Goal: Contribute content: Contribute content

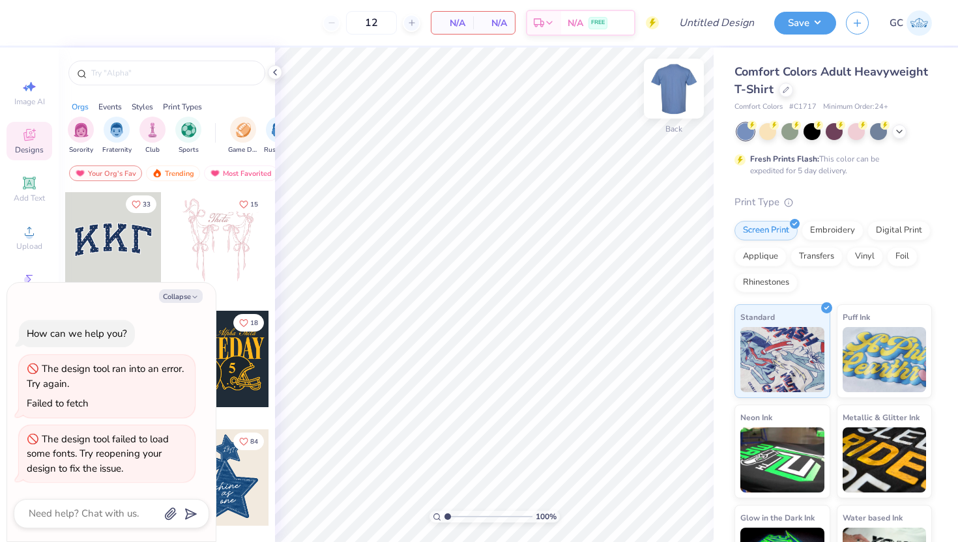
click at [673, 86] on img at bounding box center [674, 89] width 52 height 52
click at [35, 151] on span "Designs" at bounding box center [29, 150] width 29 height 10
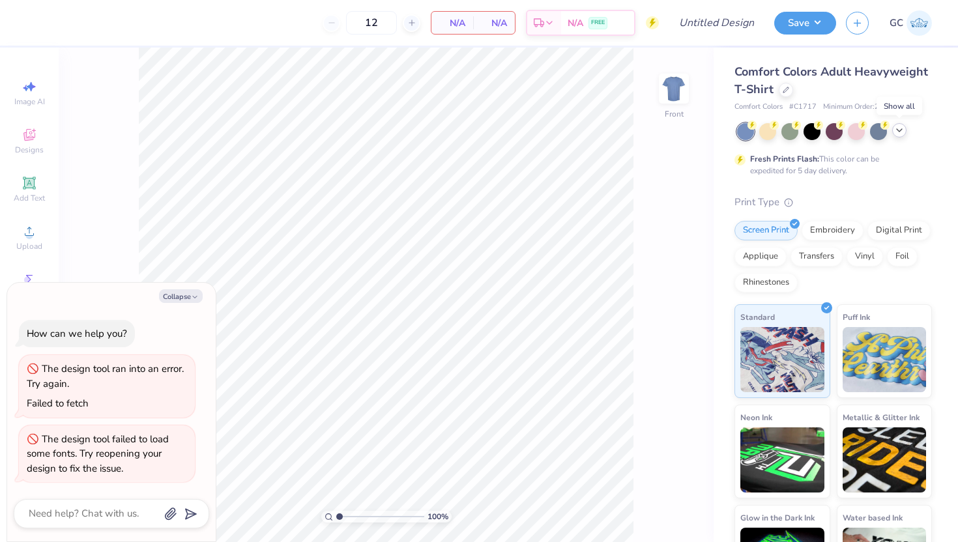
click at [897, 132] on icon at bounding box center [899, 130] width 10 height 10
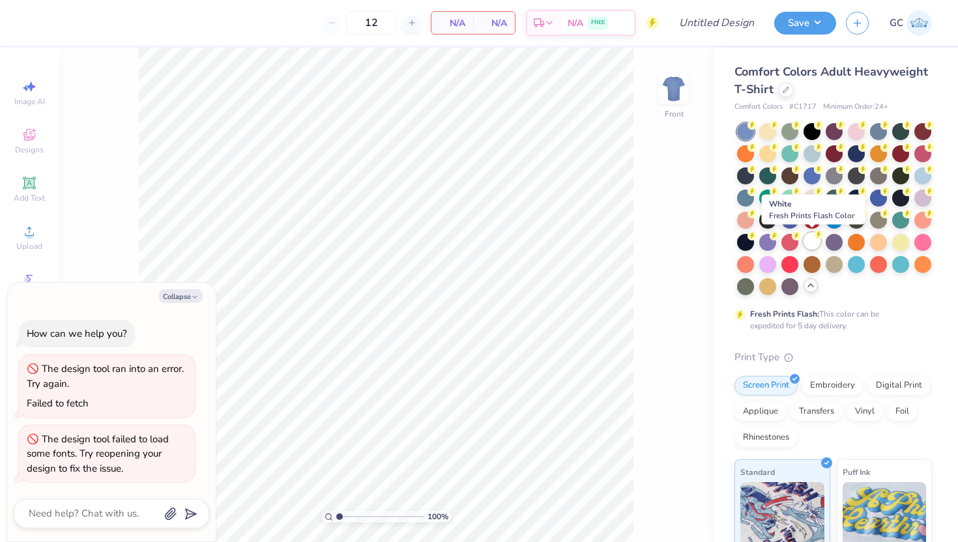
click at [809, 239] on div at bounding box center [811, 241] width 17 height 17
click at [668, 97] on img at bounding box center [674, 89] width 52 height 52
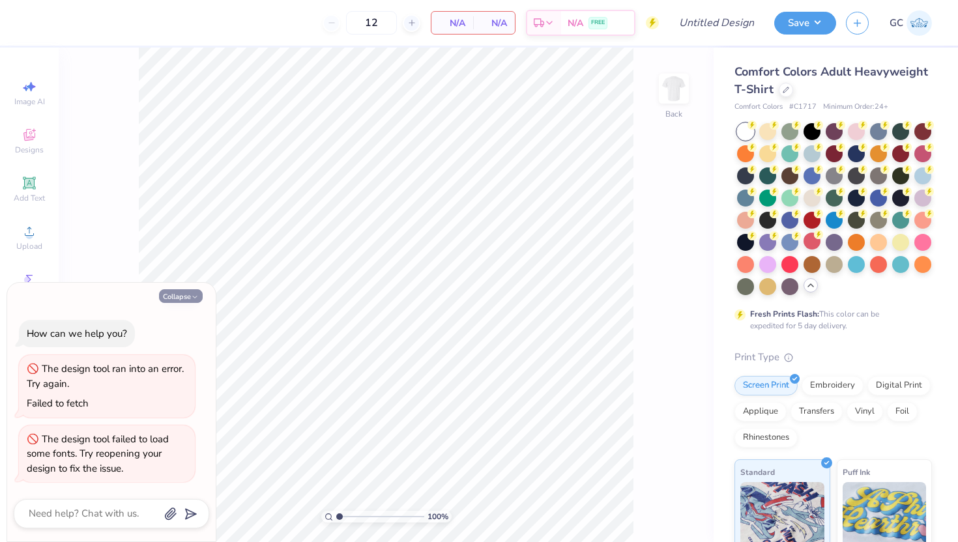
click at [183, 289] on button "Collapse" at bounding box center [181, 296] width 44 height 14
type textarea "x"
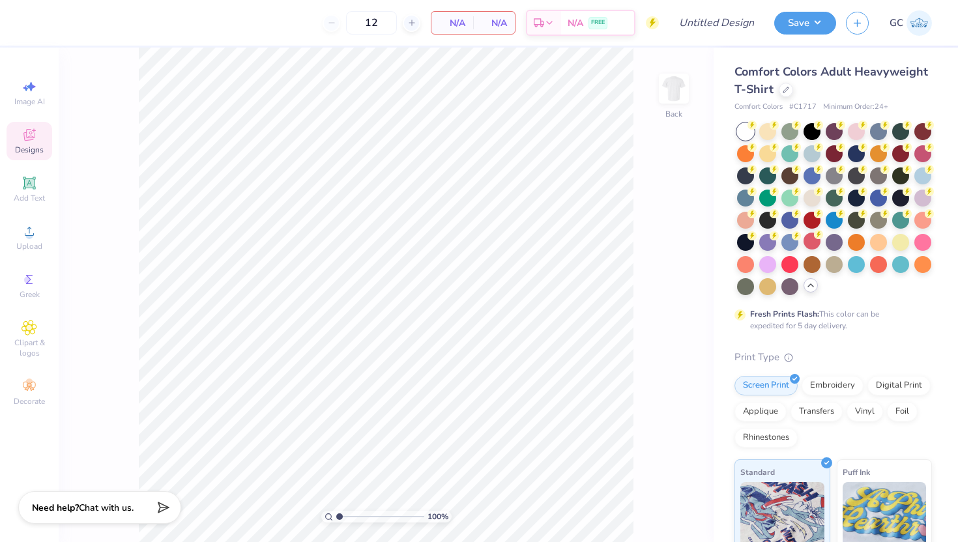
click at [27, 147] on span "Designs" at bounding box center [29, 150] width 29 height 10
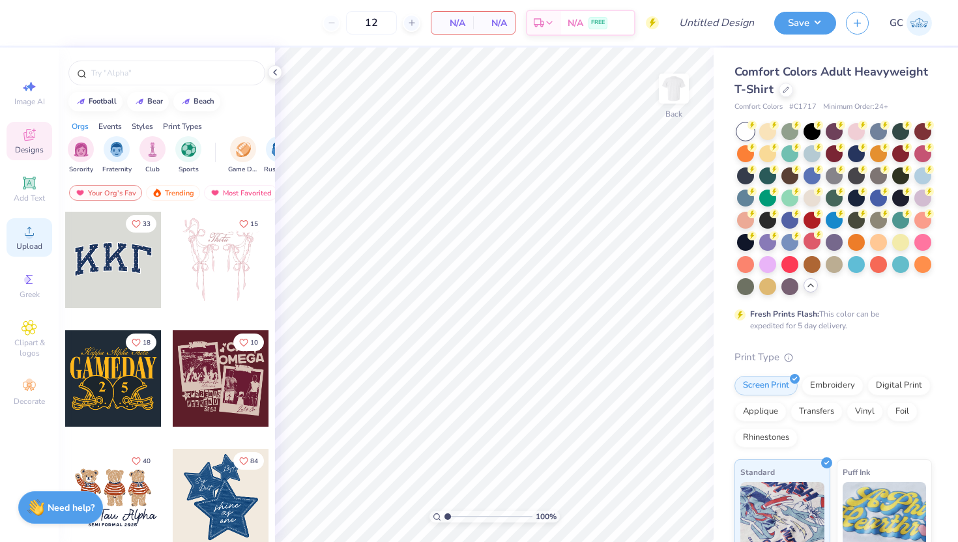
click at [18, 240] on div "Upload" at bounding box center [30, 237] width 46 height 38
click at [7, 255] on div "Image AI Designs Add Text Upload Greek Clipart & logos Decorate" at bounding box center [30, 243] width 46 height 338
click at [29, 240] on div "Upload" at bounding box center [30, 237] width 46 height 38
click at [30, 254] on div "Upload" at bounding box center [30, 237] width 46 height 38
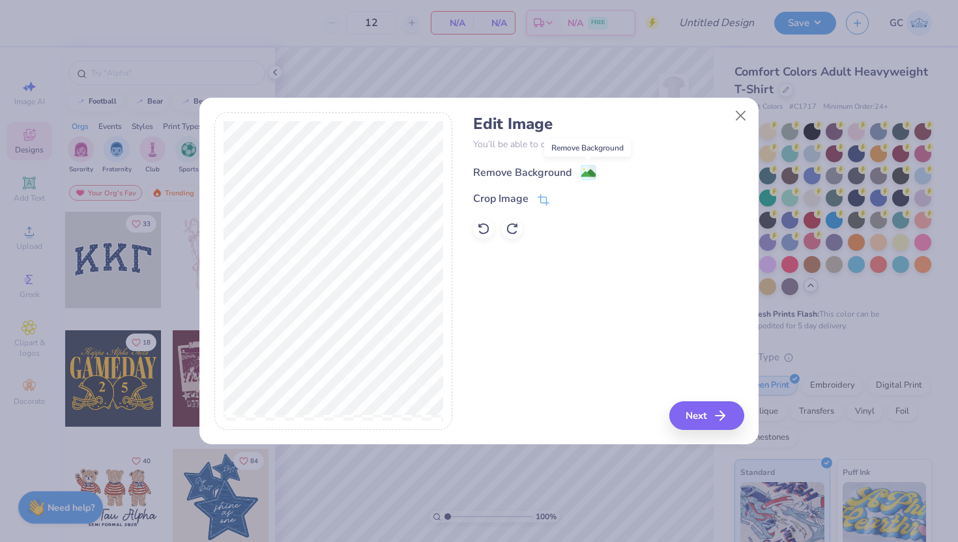
click at [581, 175] on image at bounding box center [588, 173] width 14 height 14
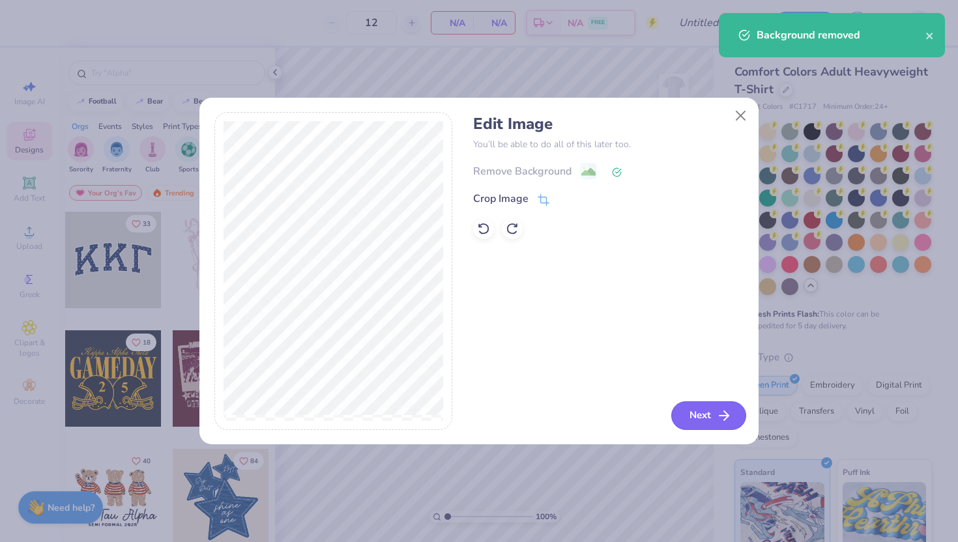
click at [701, 414] on button "Next" at bounding box center [708, 415] width 75 height 29
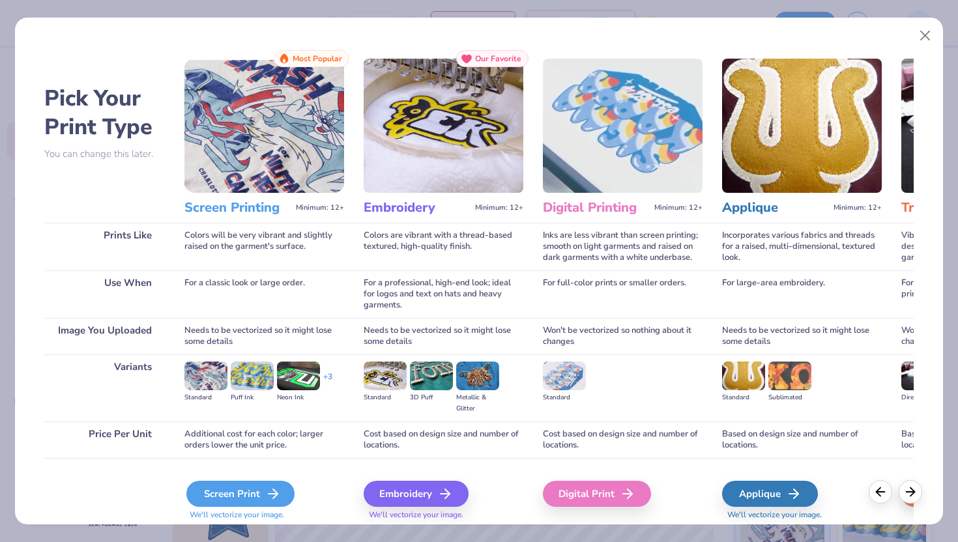
click at [240, 492] on div "Screen Print" at bounding box center [240, 494] width 108 height 26
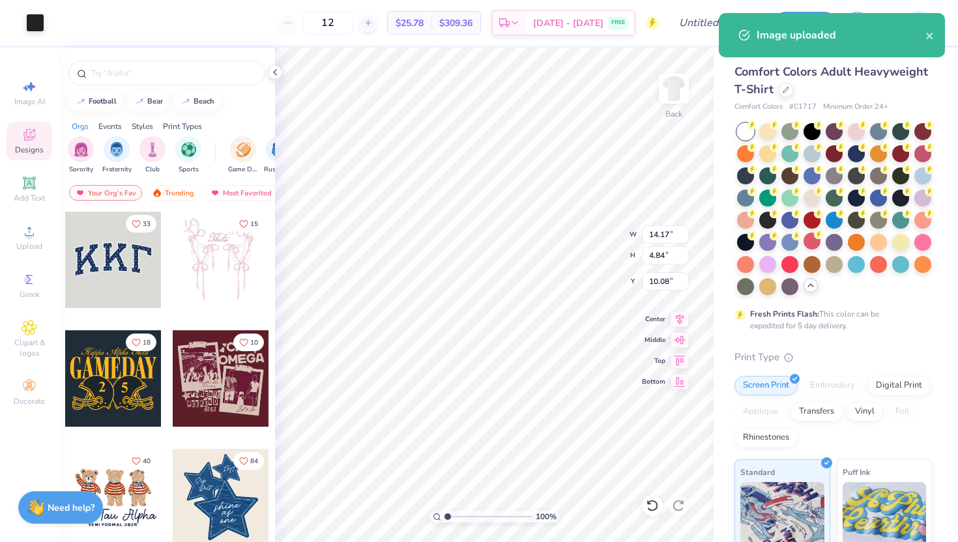
type input "2.22"
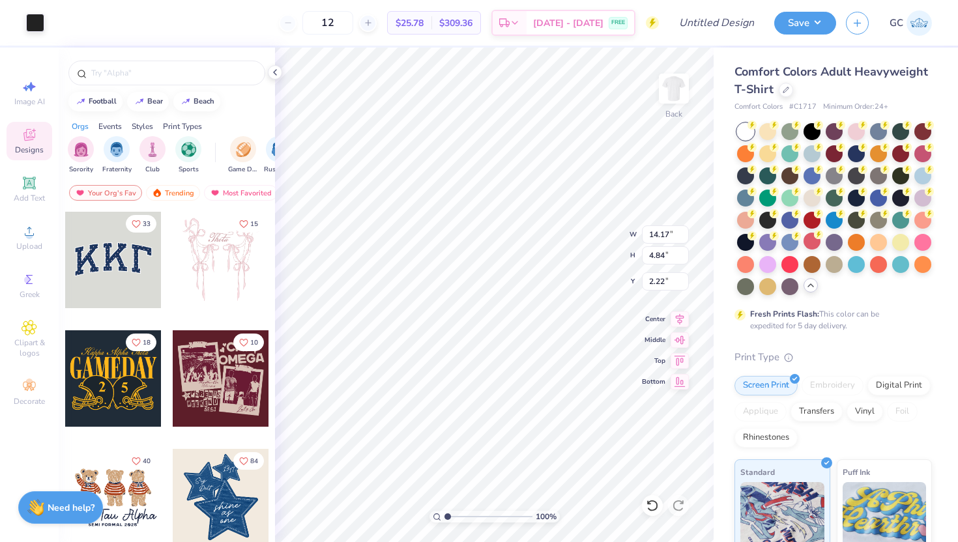
type input "10.28"
type input "3.51"
type input "3.00"
type input "8.73"
type input "2.98"
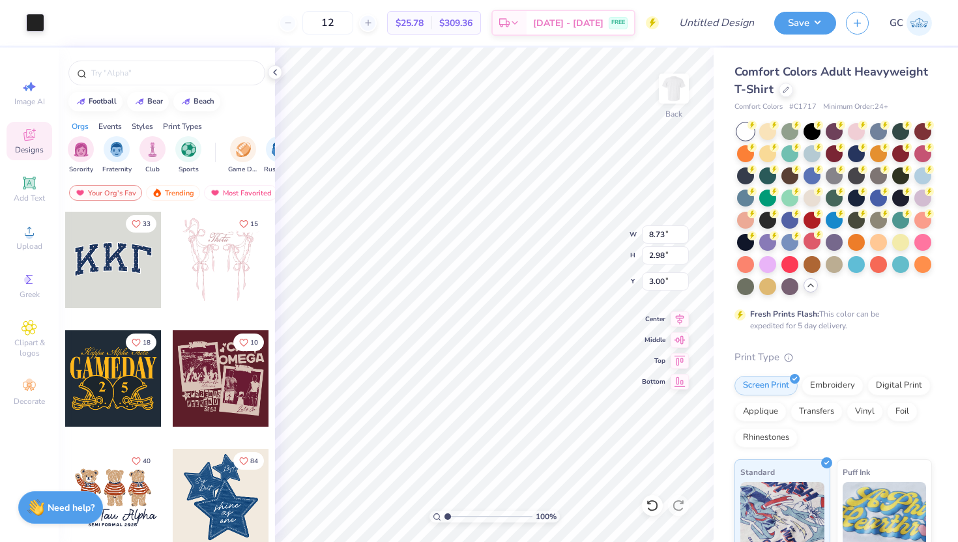
type input "5.99"
type input "2.04"
click at [23, 186] on icon at bounding box center [30, 183] width 16 height 16
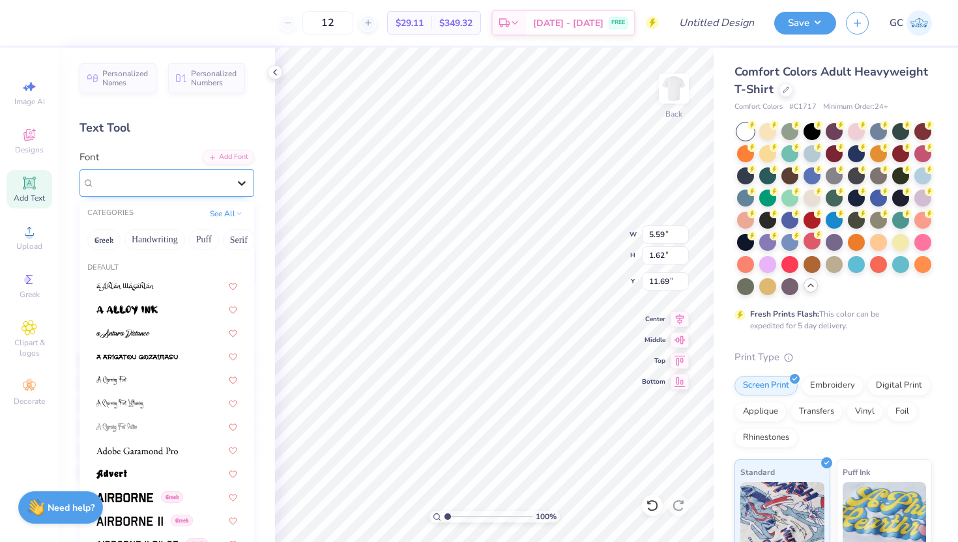
click at [235, 181] on icon at bounding box center [241, 183] width 13 height 13
click at [173, 246] on button "Handwriting" at bounding box center [154, 239] width 61 height 21
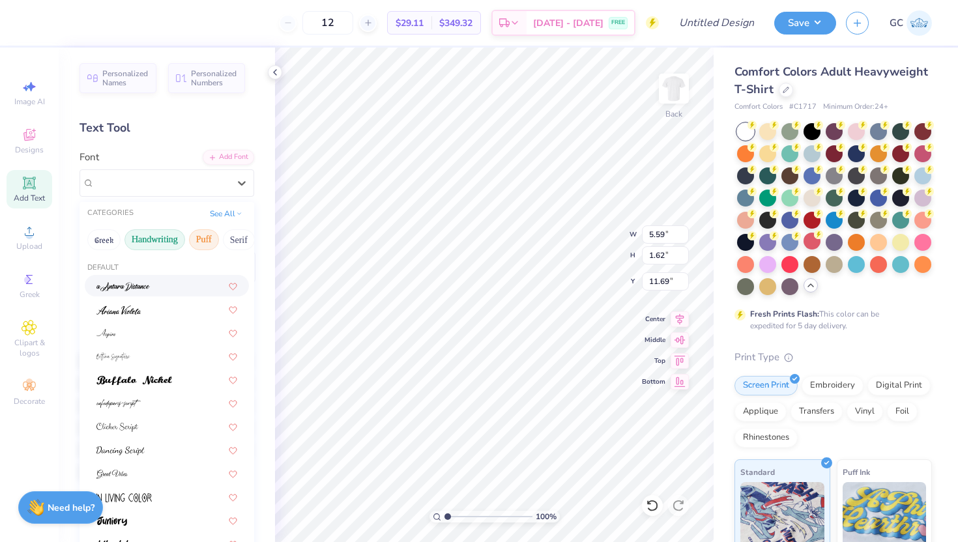
click at [203, 229] on button "Puff" at bounding box center [204, 239] width 30 height 21
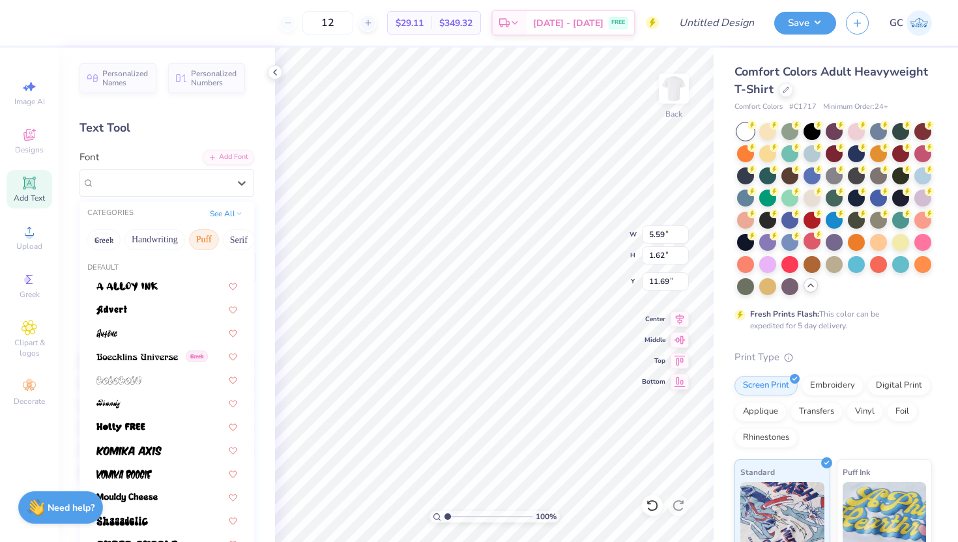
scroll to position [0, 27]
click at [202, 243] on button "Serif" at bounding box center [211, 239] width 32 height 21
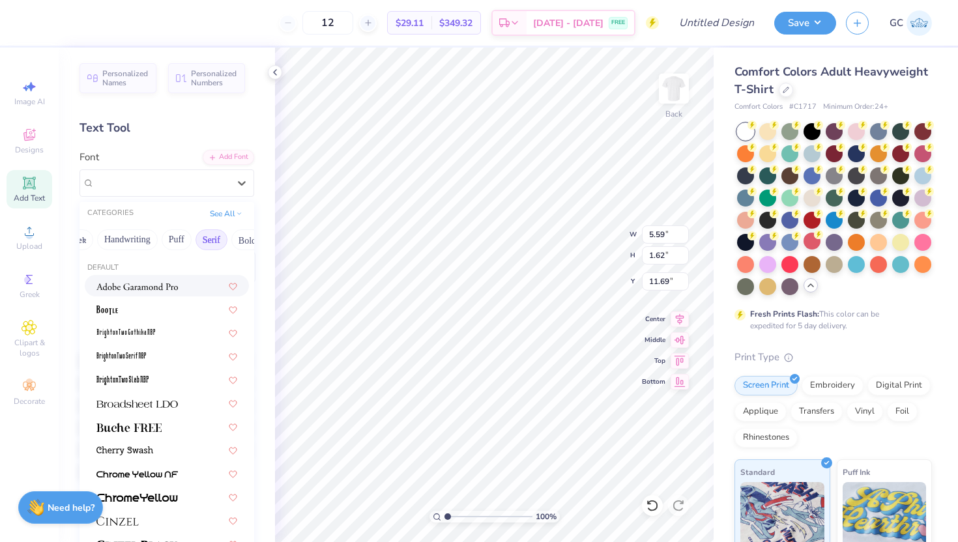
click at [181, 284] on div at bounding box center [166, 286] width 141 height 14
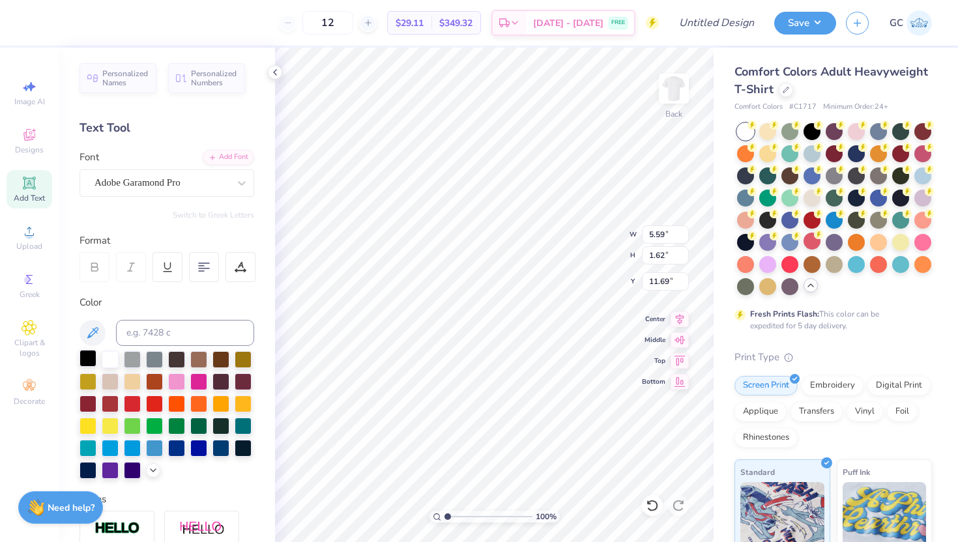
click at [92, 360] on div at bounding box center [88, 358] width 17 height 17
click at [174, 340] on input at bounding box center [185, 333] width 138 height 26
type input "Brothers"
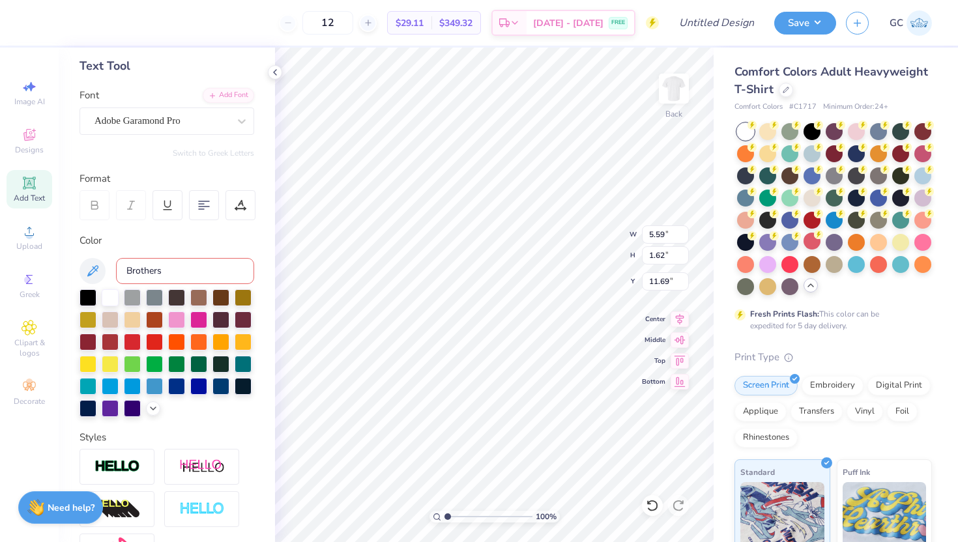
scroll to position [37, 0]
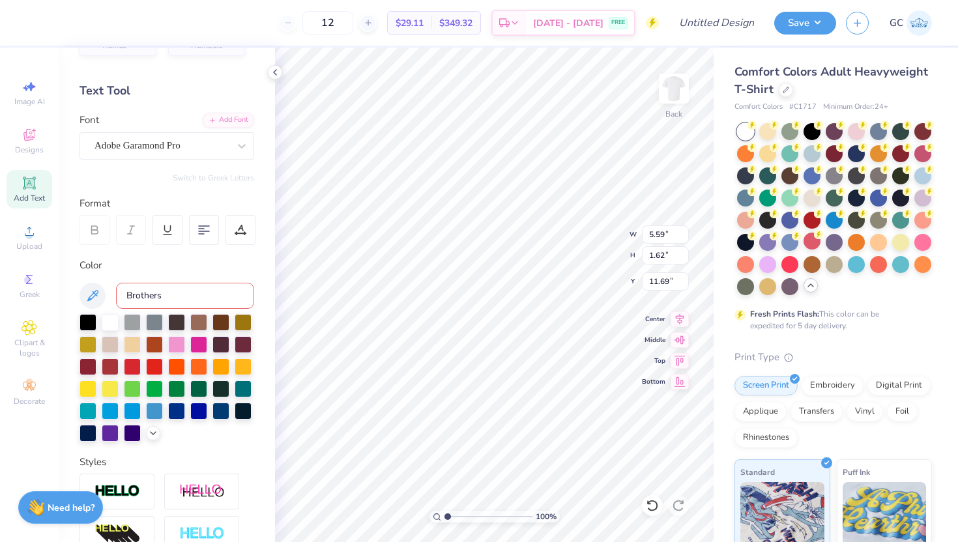
click at [218, 300] on input "Brothers" at bounding box center [185, 296] width 138 height 26
click at [201, 297] on input "Brothers" at bounding box center [185, 296] width 138 height 26
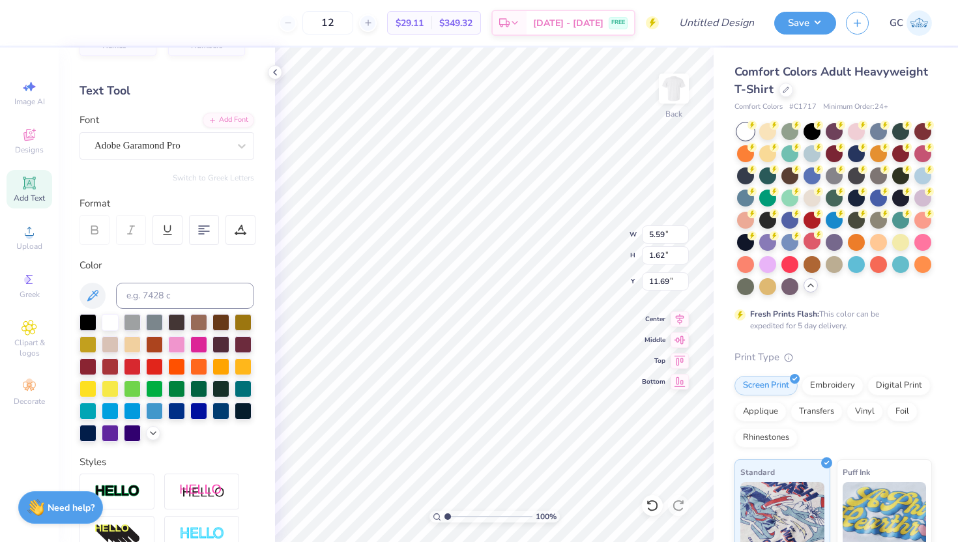
type textarea "Brothers"
type input "5.99"
type input "2.04"
type input "3.00"
type input "7.41"
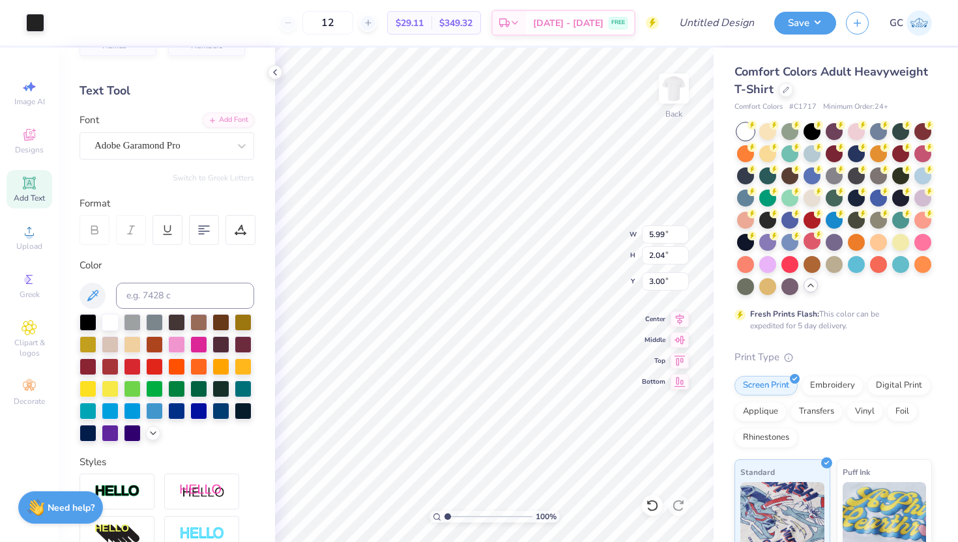
type input "1.69"
type input "11.66"
type input "3.69"
type input "0.84"
type input "5.59"
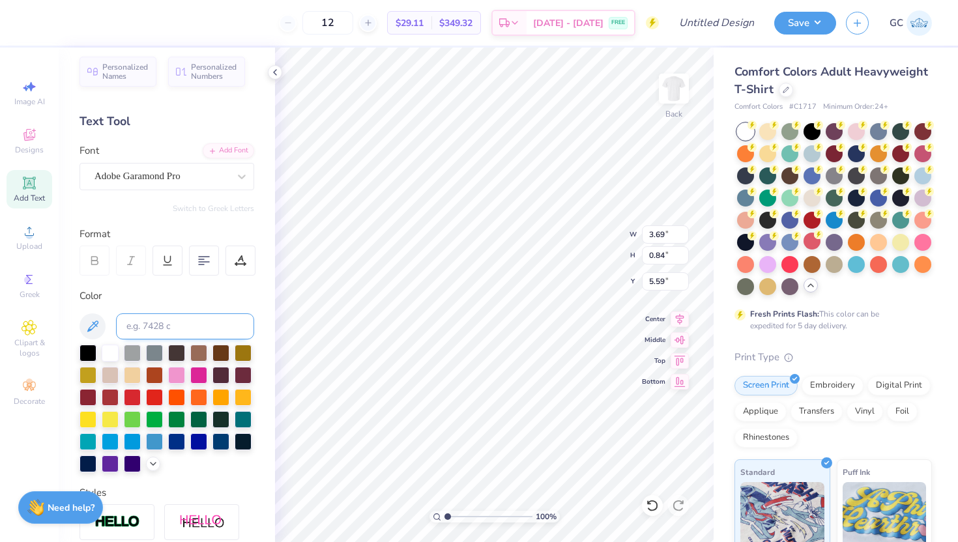
scroll to position [2, 0]
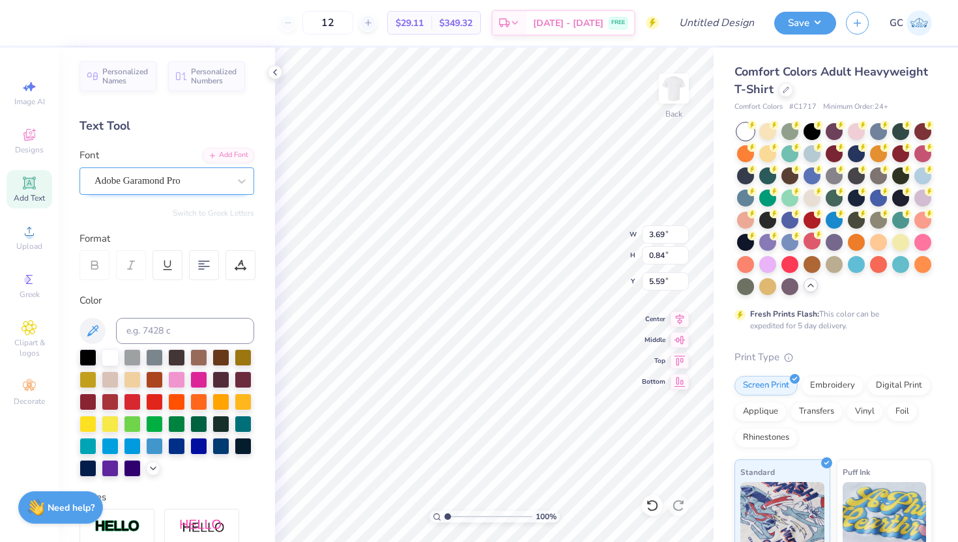
click at [229, 178] on div "Adobe Garamond Pro" at bounding box center [161, 181] width 137 height 20
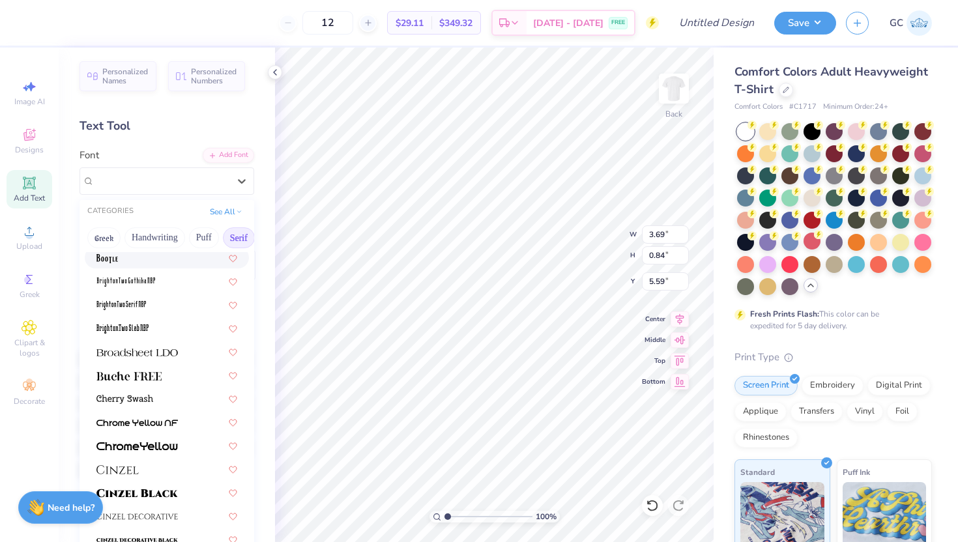
scroll to position [53, 0]
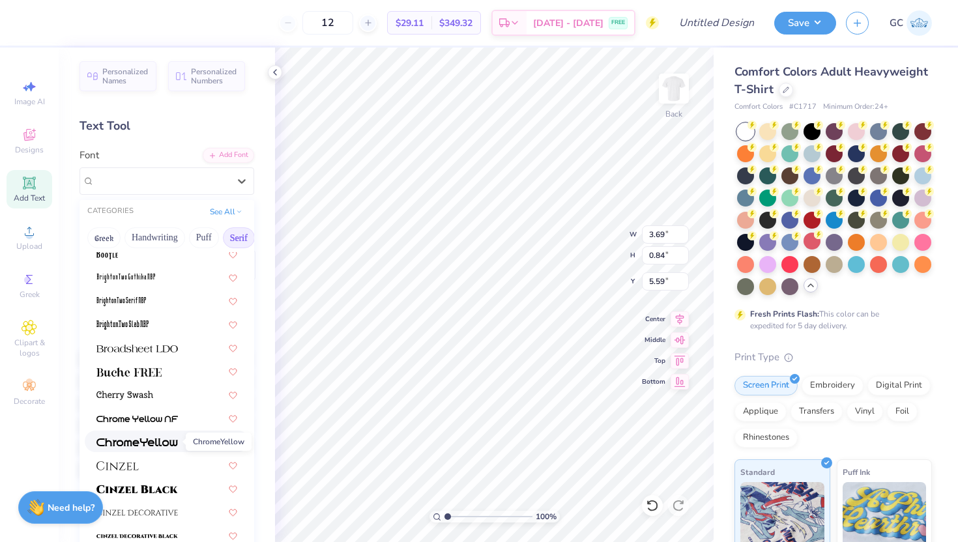
click at [171, 444] on img at bounding box center [136, 442] width 81 height 9
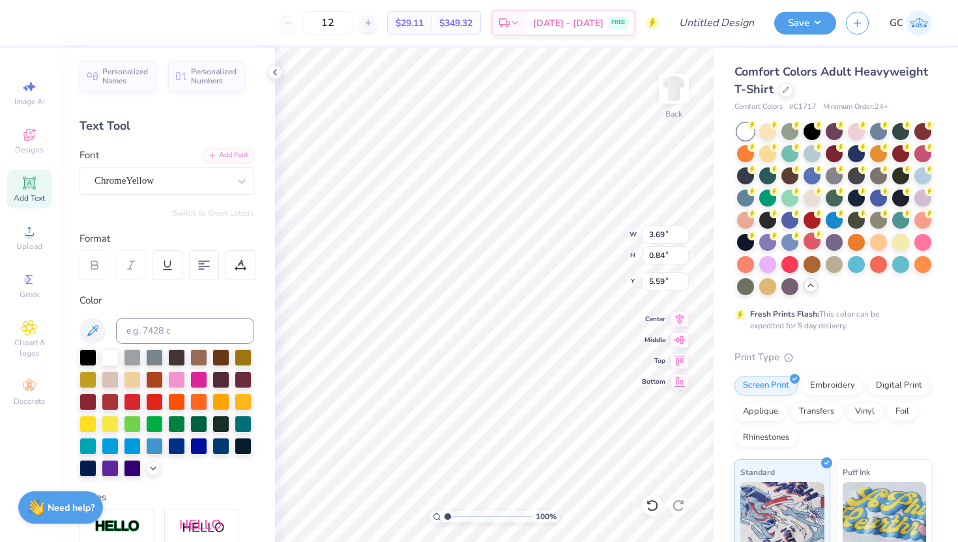
type input "4.88"
type input "0.76"
type input "5.63"
click at [194, 180] on div "ChromeYellow" at bounding box center [161, 181] width 137 height 20
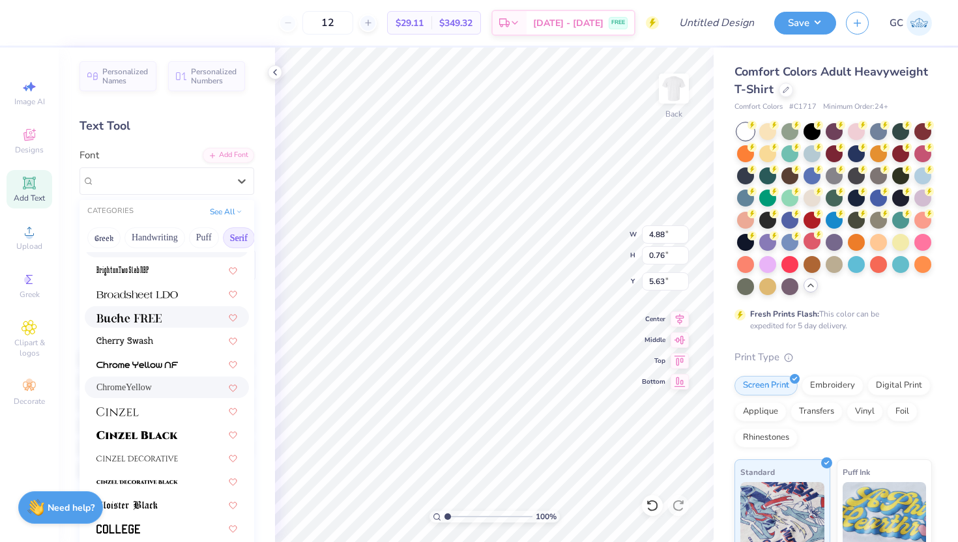
scroll to position [109, 0]
click at [152, 440] on span at bounding box center [136, 433] width 81 height 14
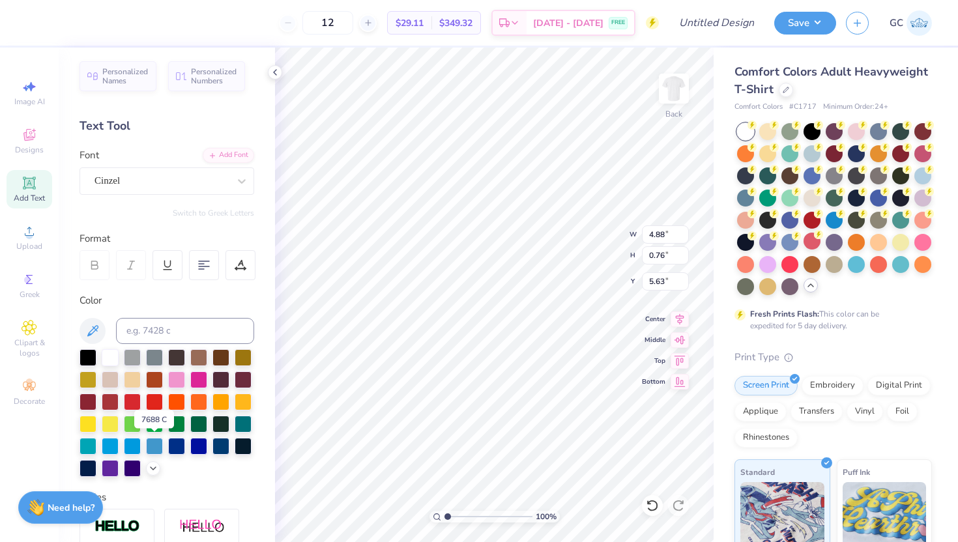
type input "6.11"
type input "0.82"
type input "5.60"
click at [210, 185] on div "Cinzel" at bounding box center [161, 181] width 137 height 20
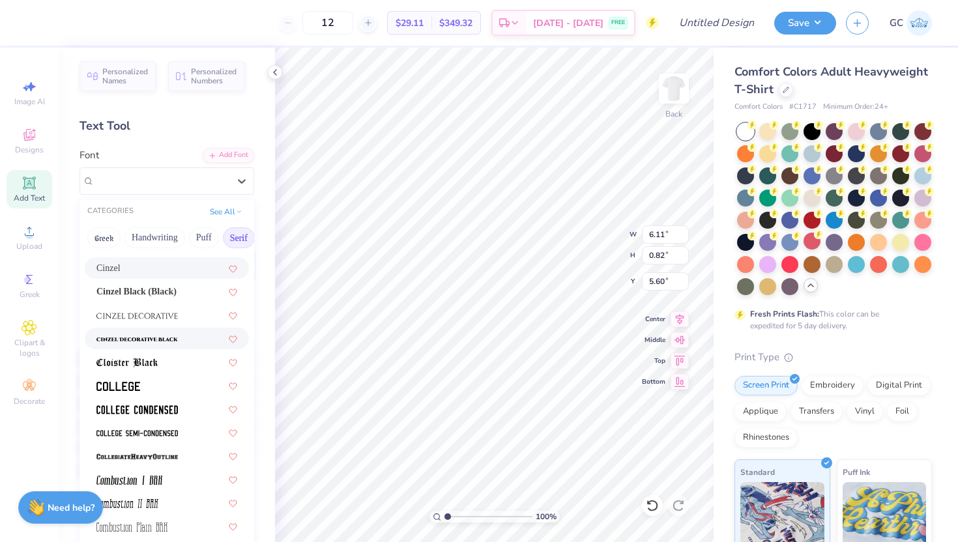
scroll to position [249, 0]
click at [156, 392] on div at bounding box center [166, 387] width 141 height 14
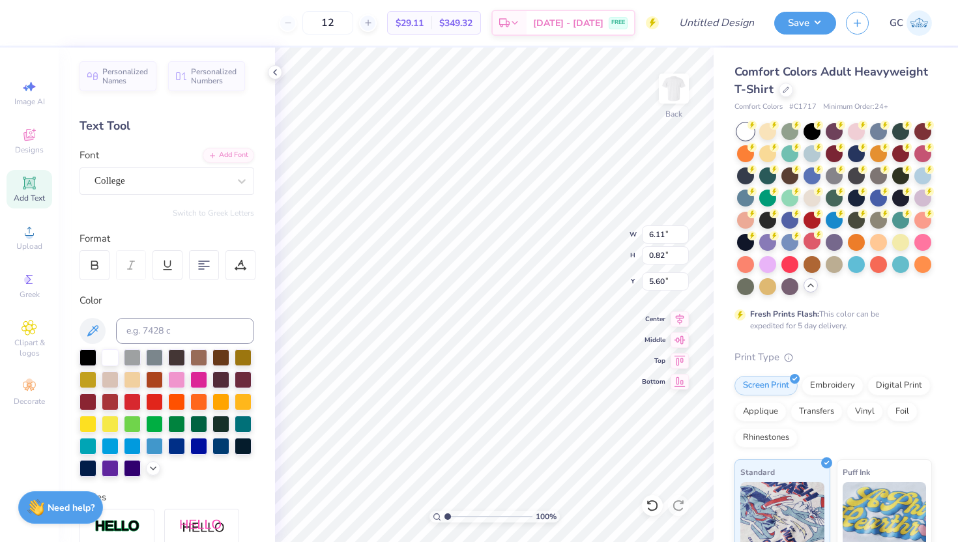
type input "4.44"
type input "0.79"
type input "5.62"
click at [230, 172] on div at bounding box center [241, 180] width 23 height 23
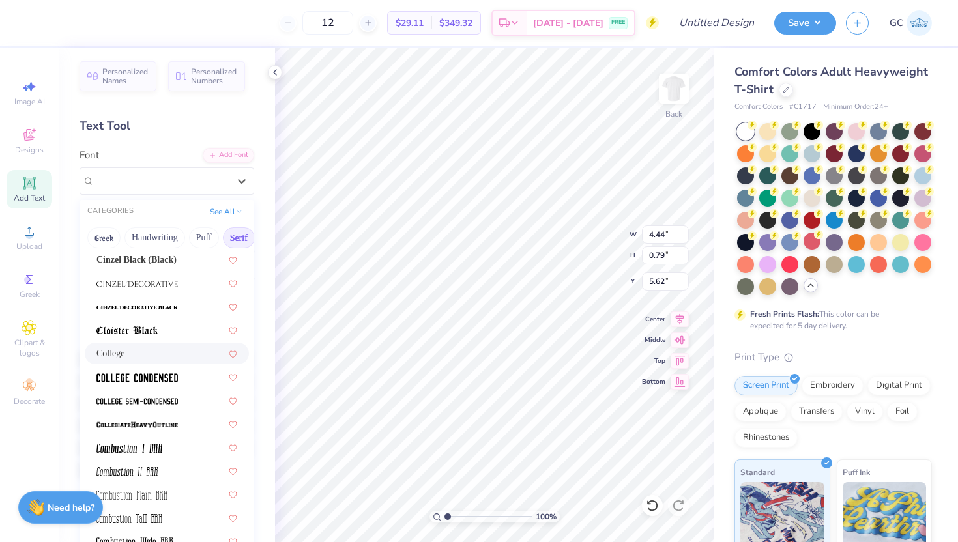
scroll to position [293, 0]
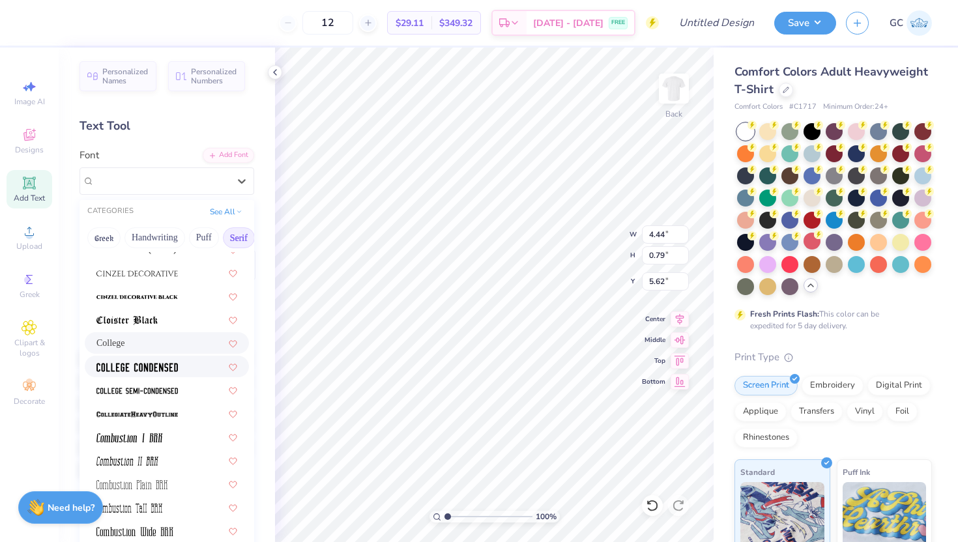
click at [171, 371] on img at bounding box center [136, 367] width 81 height 9
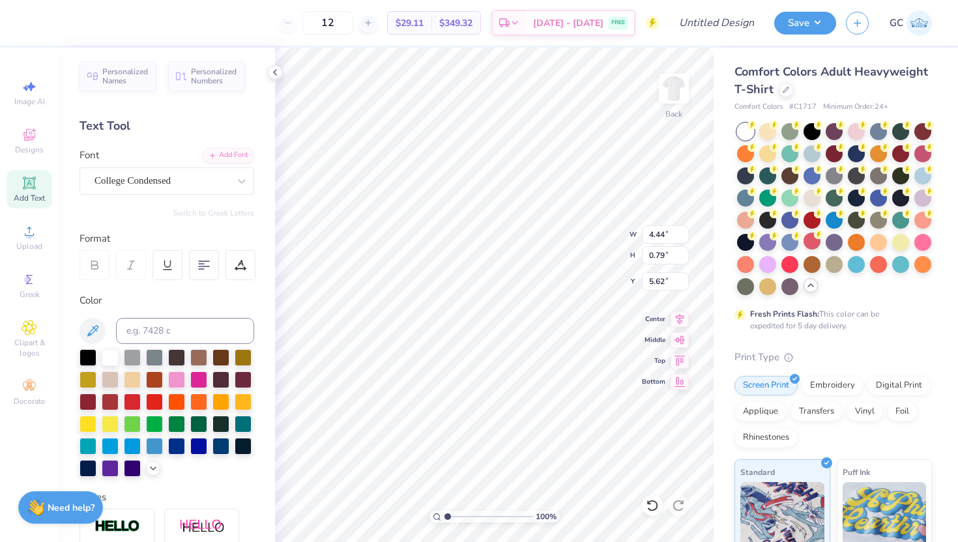
type input "3.54"
type input "5.49"
click at [237, 177] on icon at bounding box center [241, 181] width 13 height 13
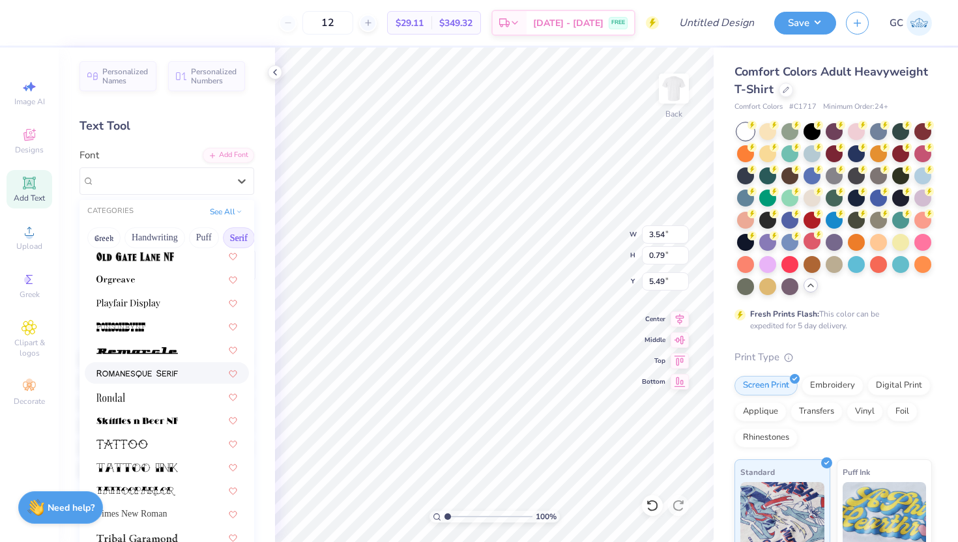
scroll to position [1445, 0]
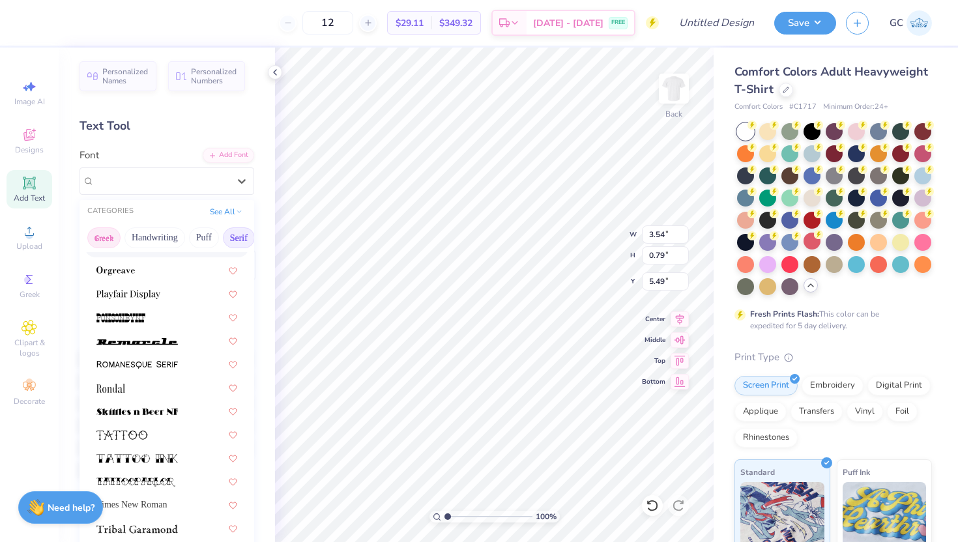
click at [98, 233] on button "Greek" at bounding box center [103, 237] width 33 height 21
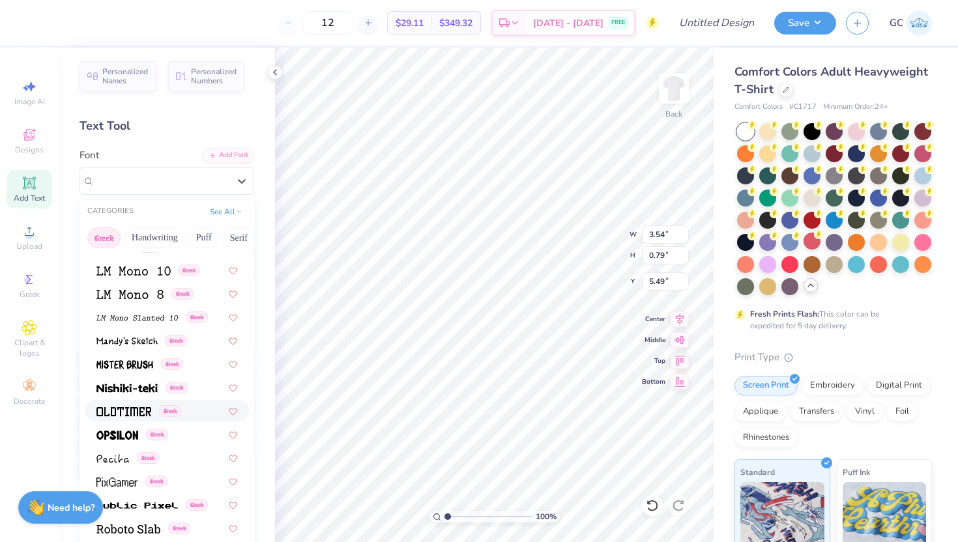
scroll to position [580, 0]
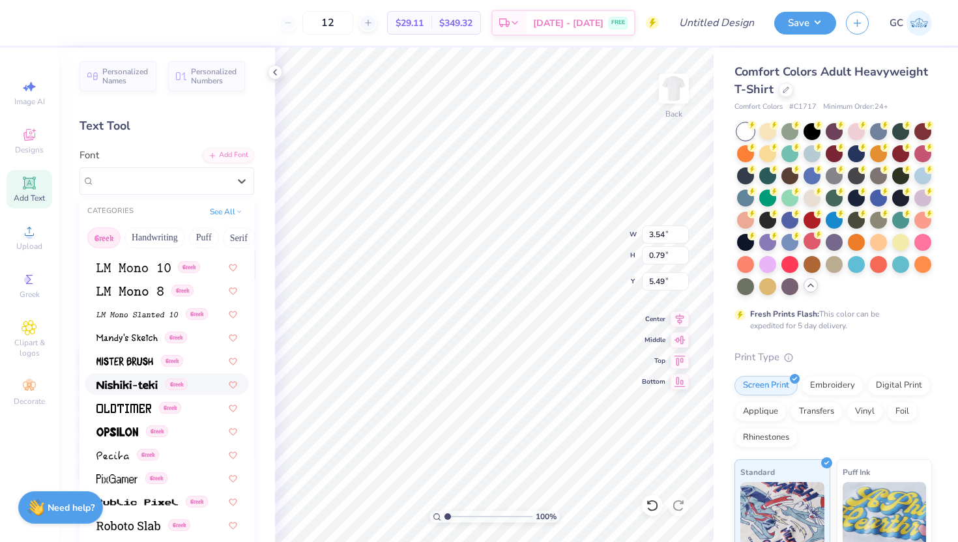
click at [141, 379] on span at bounding box center [126, 384] width 61 height 14
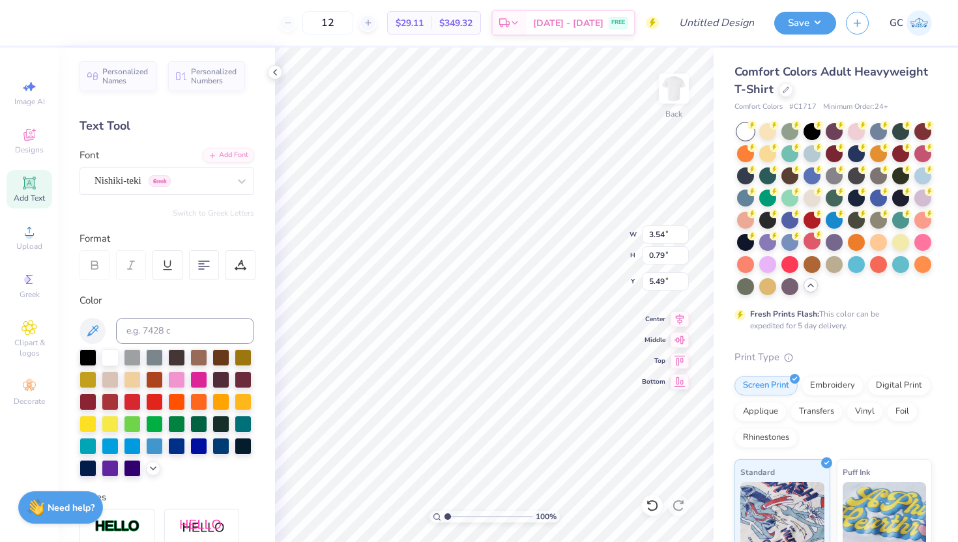
type input "4.73"
type input "0.85"
type input "5.46"
click at [210, 186] on div "Nishiki-teki Greek" at bounding box center [161, 181] width 137 height 20
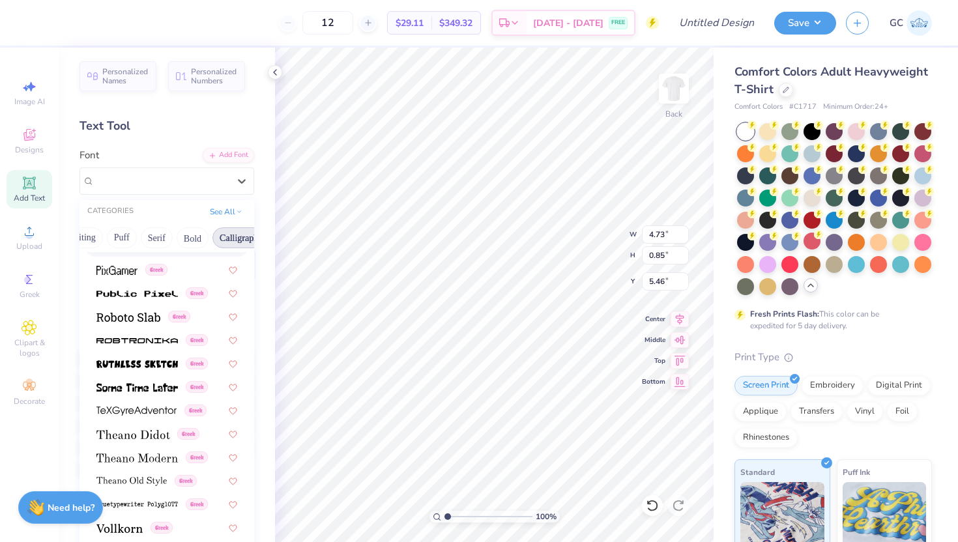
scroll to position [0, 87]
click at [197, 241] on button "Bold" at bounding box center [188, 237] width 32 height 21
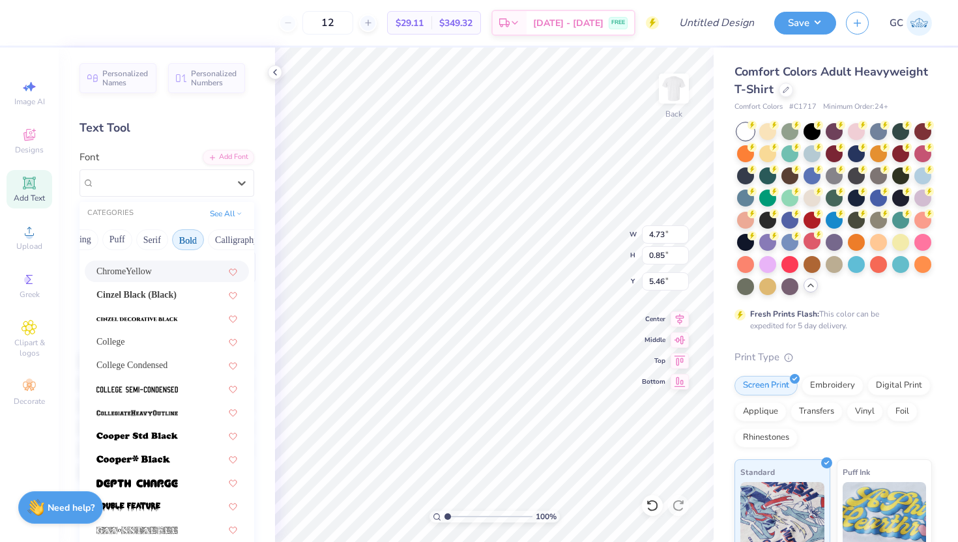
scroll to position [66, 0]
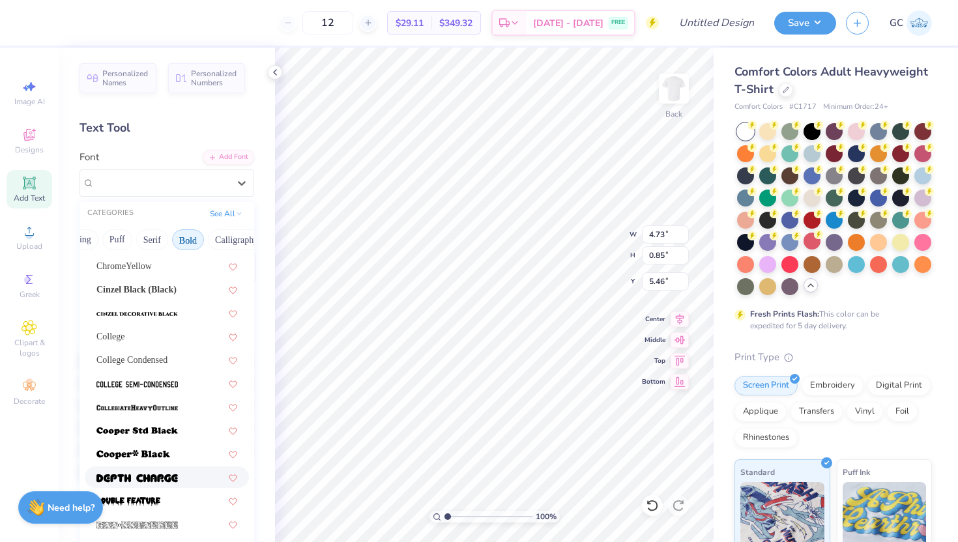
click at [167, 472] on span at bounding box center [136, 477] width 81 height 14
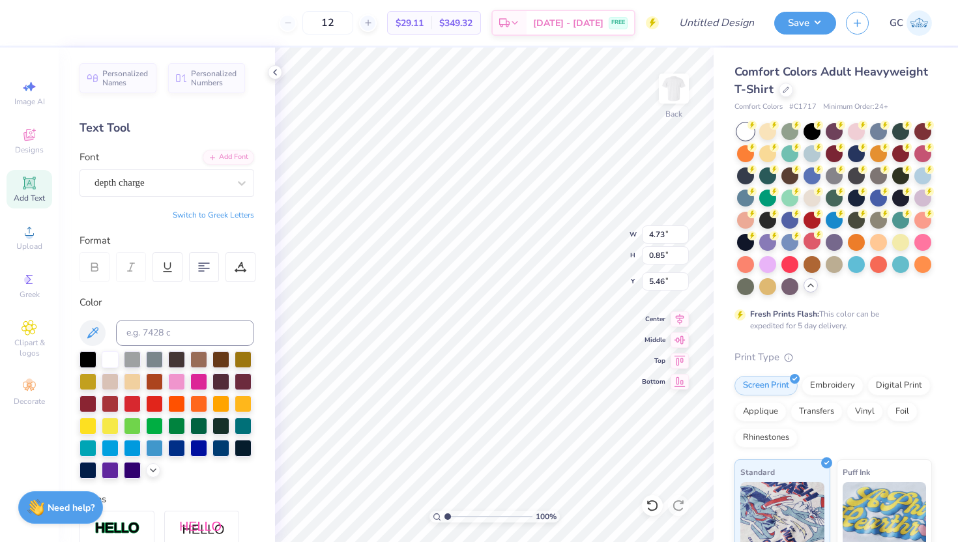
type input "6.41"
type input "0.92"
type input "5.43"
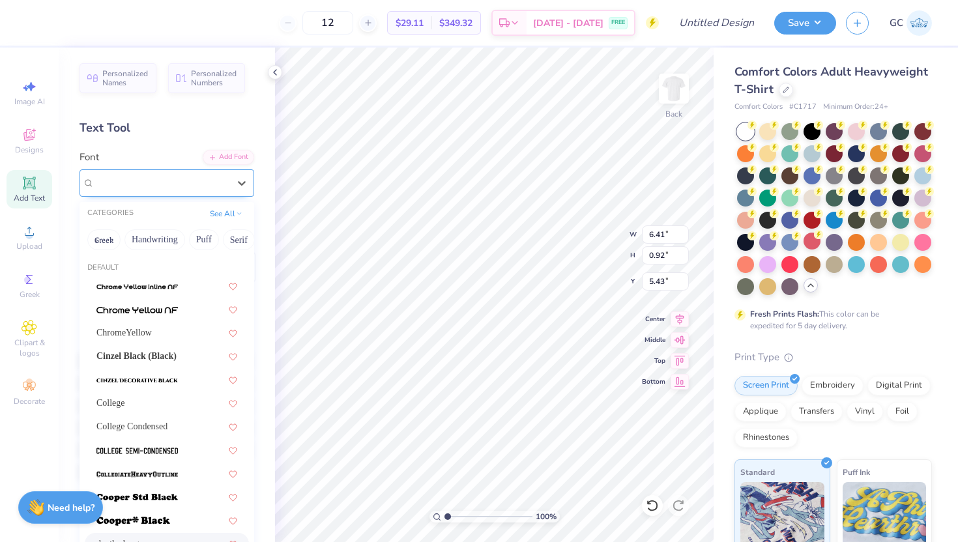
click at [224, 174] on div at bounding box center [161, 183] width 134 height 18
click at [139, 241] on button "Bold" at bounding box center [129, 239] width 32 height 21
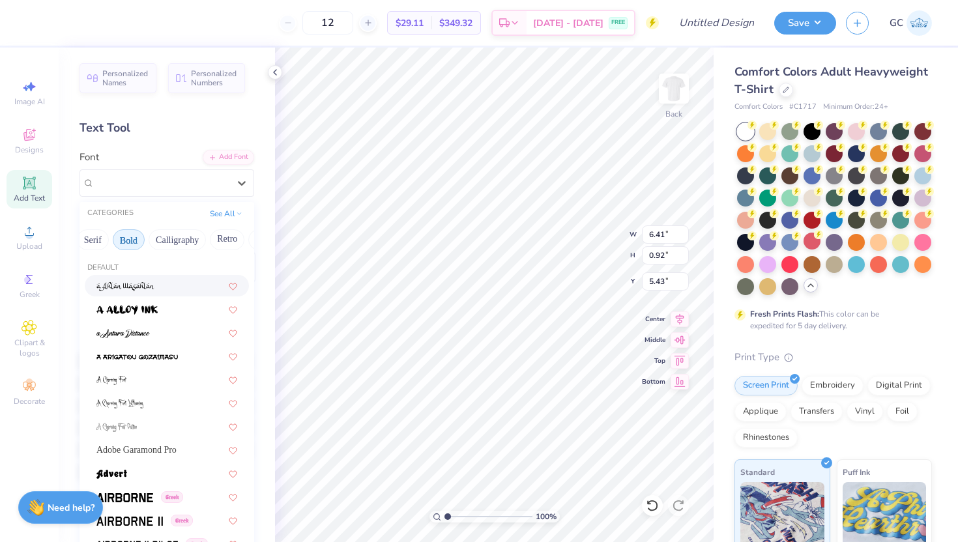
click at [145, 232] on button "Bold" at bounding box center [129, 239] width 32 height 21
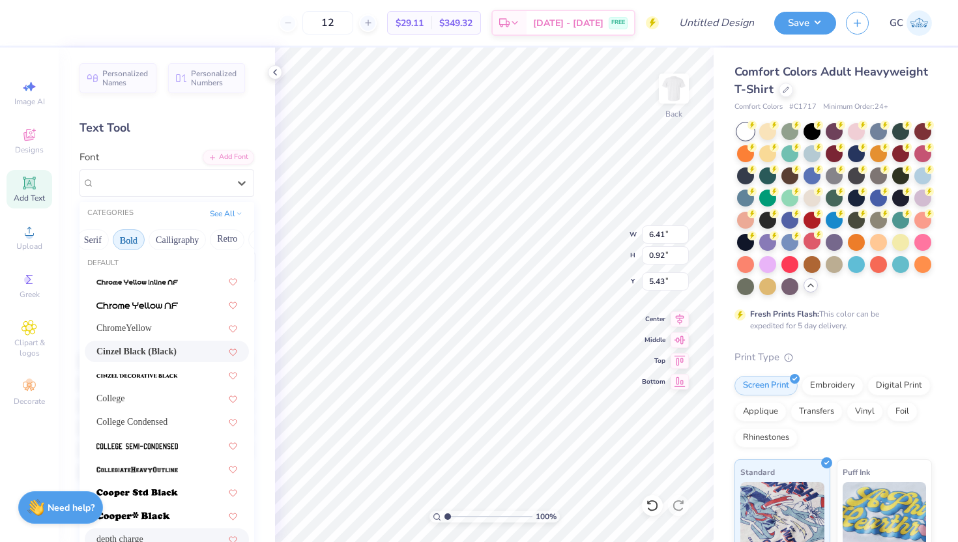
scroll to position [5, 0]
click at [177, 356] on span "Cinzel Black (Black)" at bounding box center [136, 351] width 80 height 14
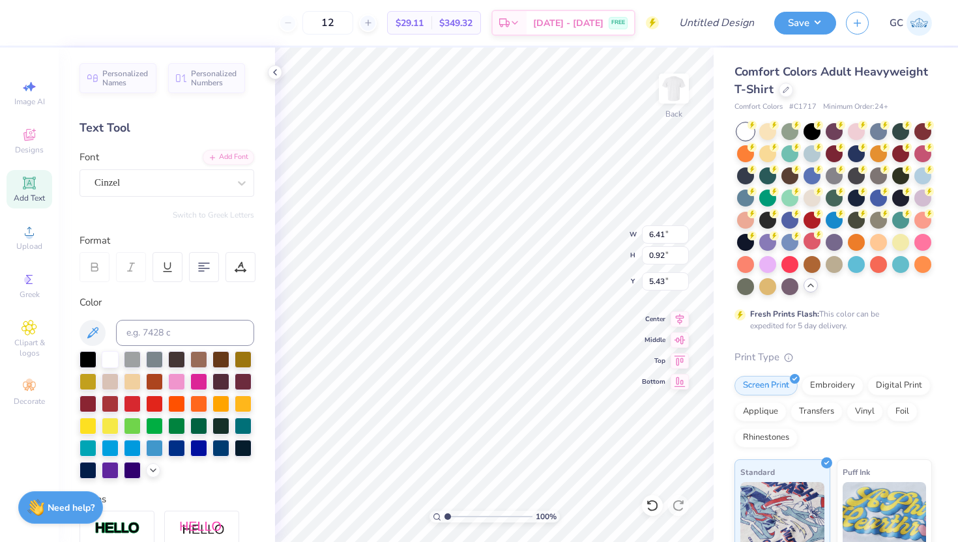
type input "6.00"
type input "0.72"
type input "5.53"
type input "3.87"
type input "0.47"
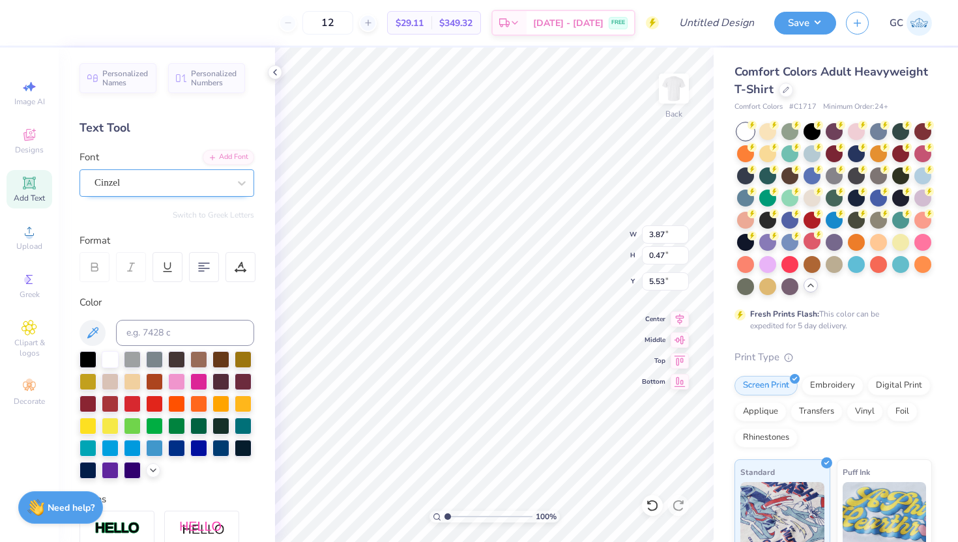
click at [190, 190] on div at bounding box center [161, 183] width 134 height 18
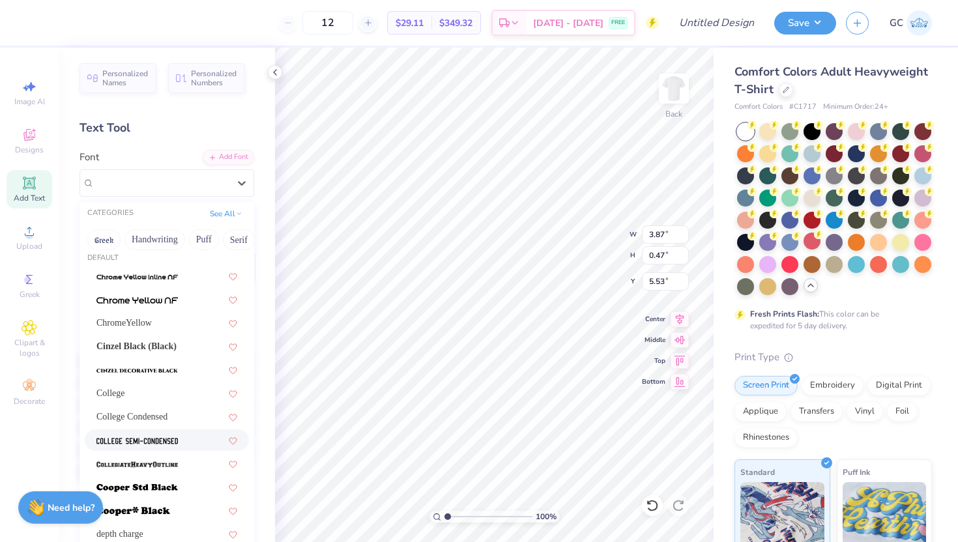
scroll to position [14, 0]
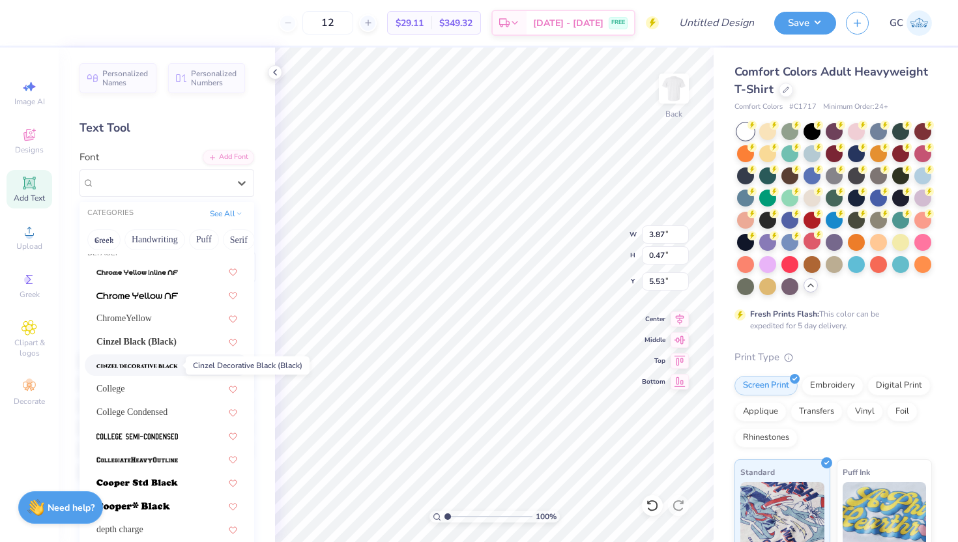
click at [171, 370] on img at bounding box center [136, 366] width 81 height 9
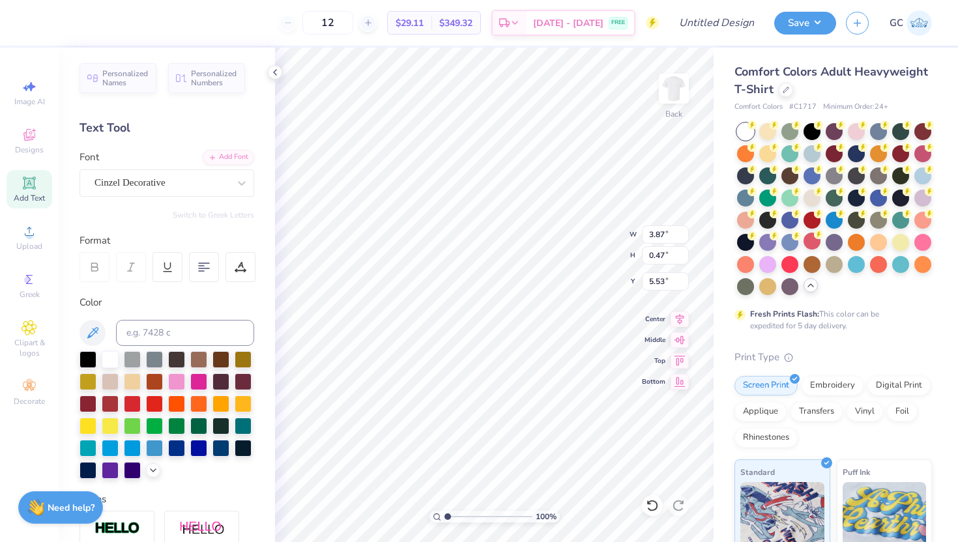
type input "4.16"
type input "0.54"
type input "5.49"
click at [218, 182] on div "Cinzel Decorative" at bounding box center [161, 183] width 137 height 20
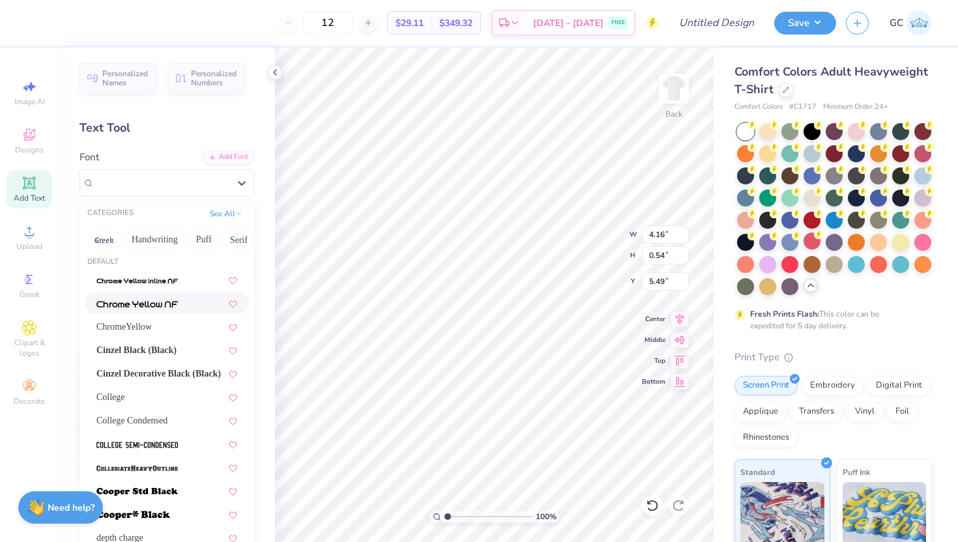
scroll to position [3, 0]
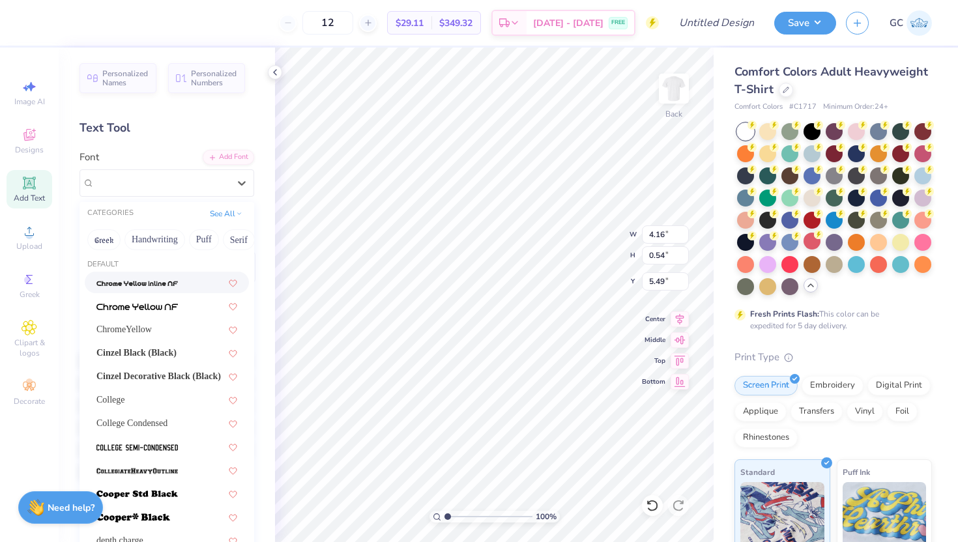
click at [181, 287] on div at bounding box center [166, 283] width 141 height 14
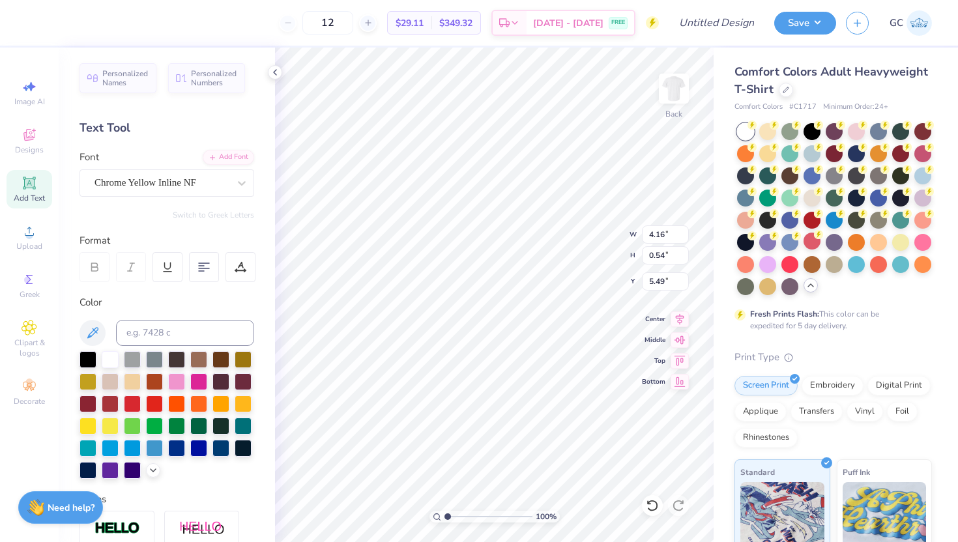
type input "3.04"
type input "0.49"
type input "5.51"
click at [214, 180] on div "Chrome Yellow Inline NF" at bounding box center [161, 183] width 137 height 20
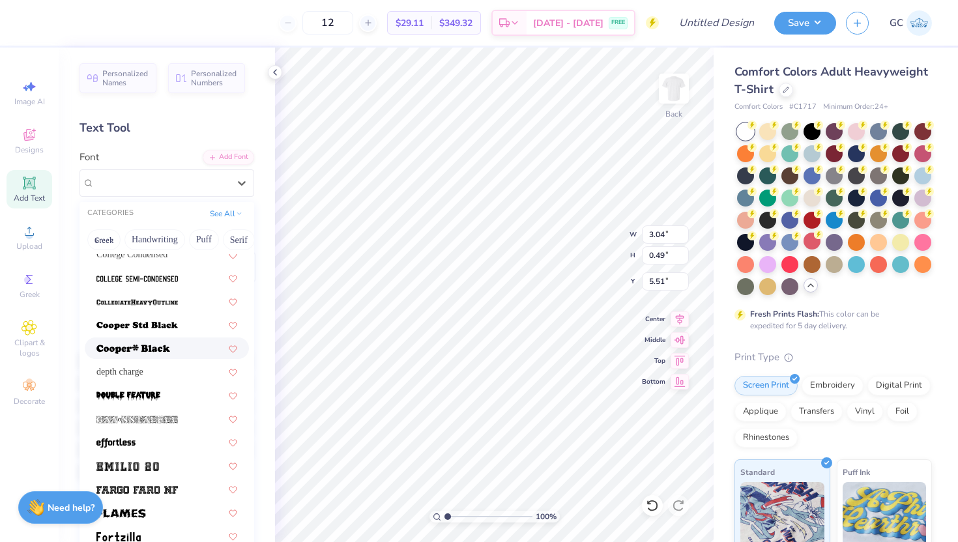
scroll to position [173, 0]
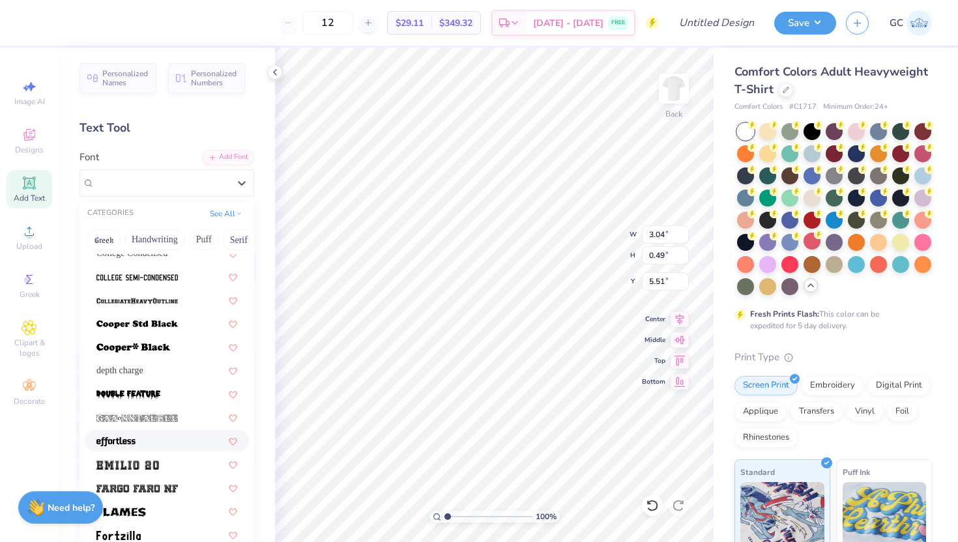
click at [156, 435] on div at bounding box center [166, 441] width 141 height 14
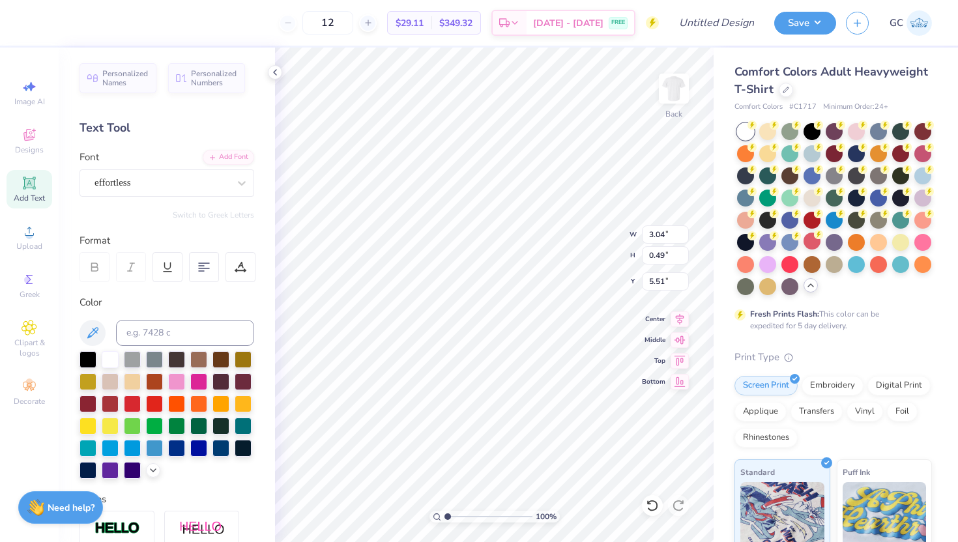
type input "2.69"
type input "0.58"
type input "5.47"
click at [172, 173] on div "effortless" at bounding box center [161, 183] width 137 height 20
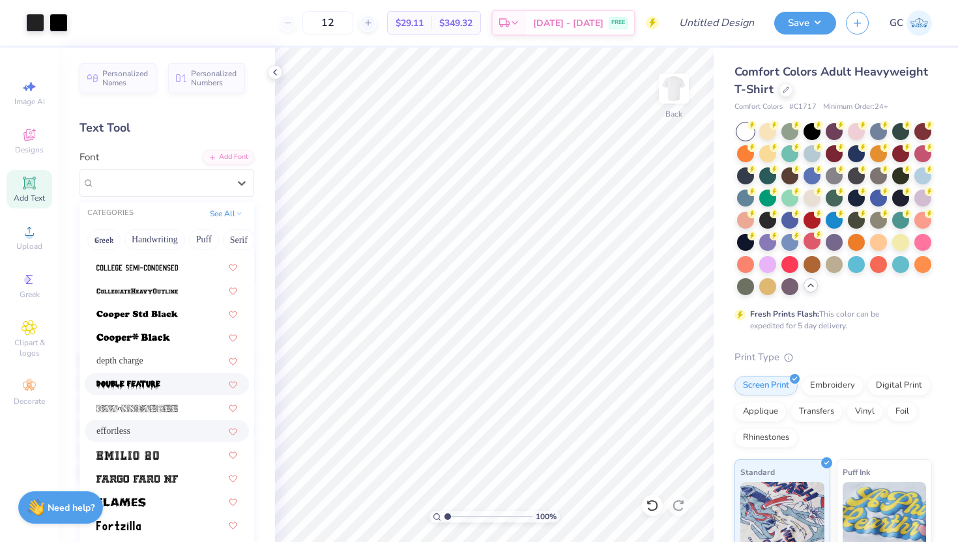
scroll to position [187, 0]
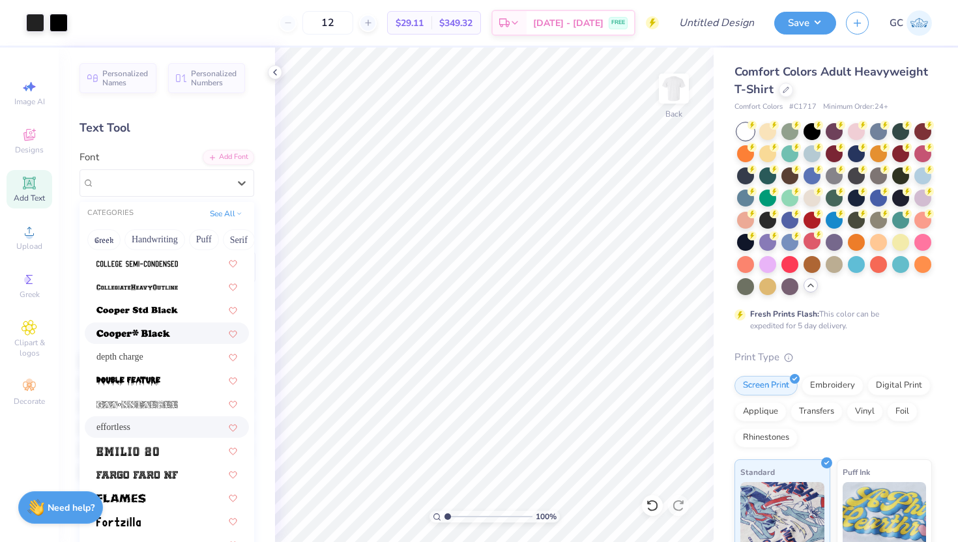
click at [172, 340] on div at bounding box center [166, 333] width 141 height 14
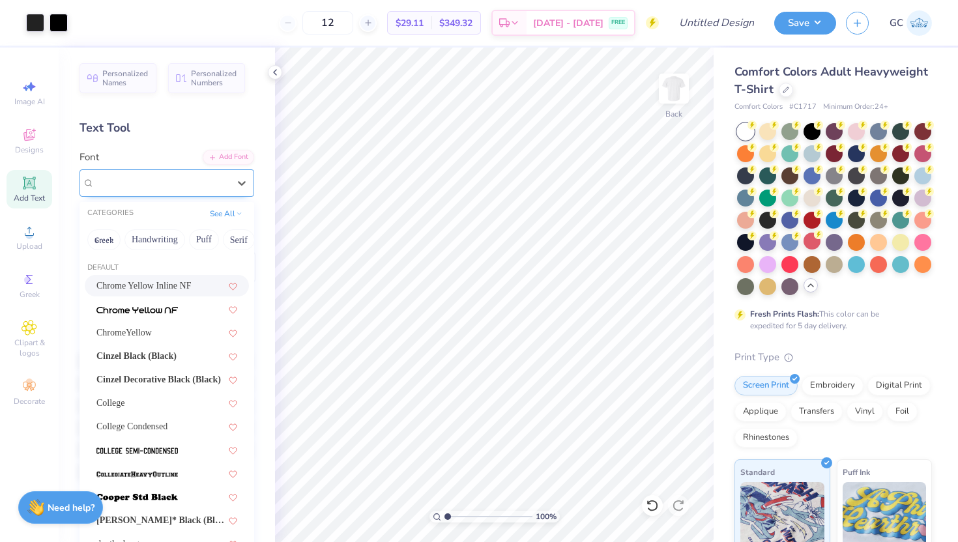
click at [197, 175] on div at bounding box center [161, 183] width 134 height 18
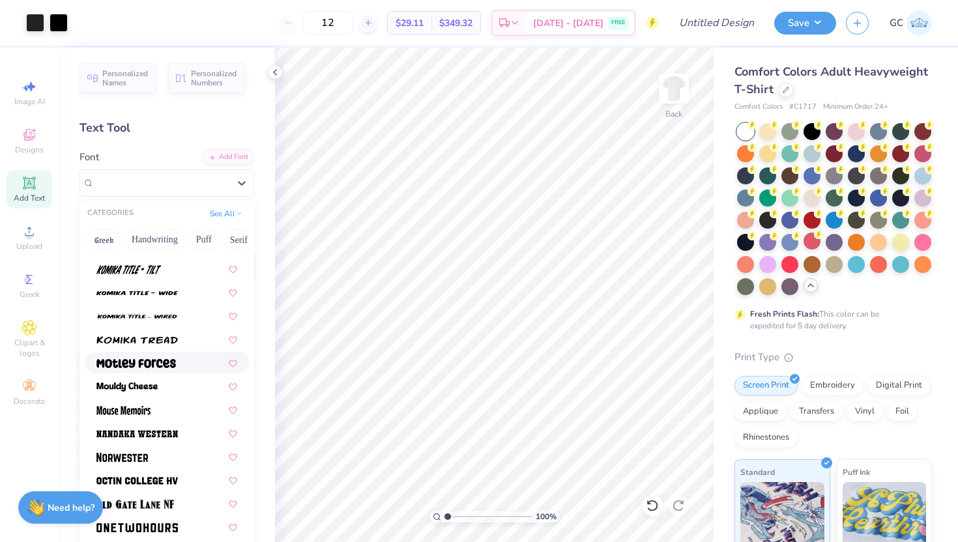
scroll to position [1006, 0]
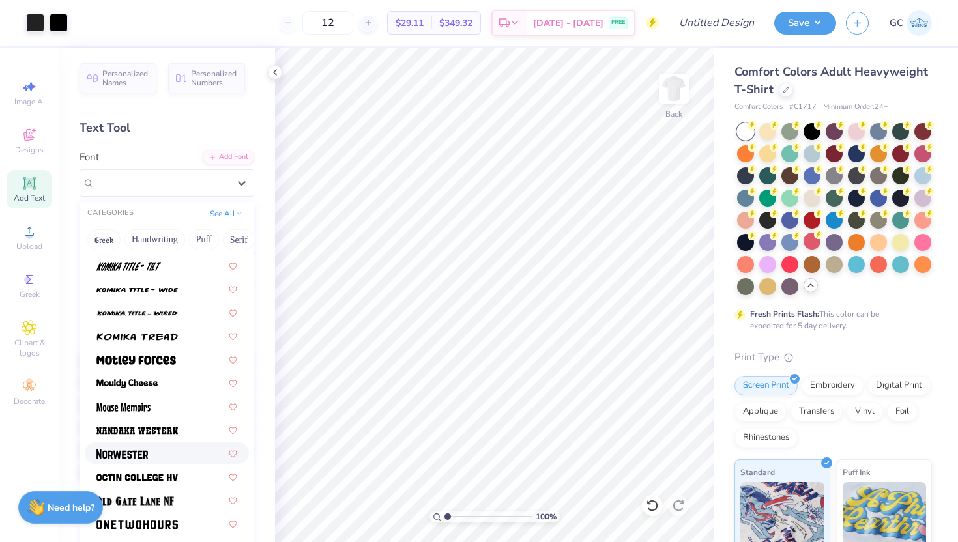
click at [159, 455] on div at bounding box center [166, 453] width 141 height 14
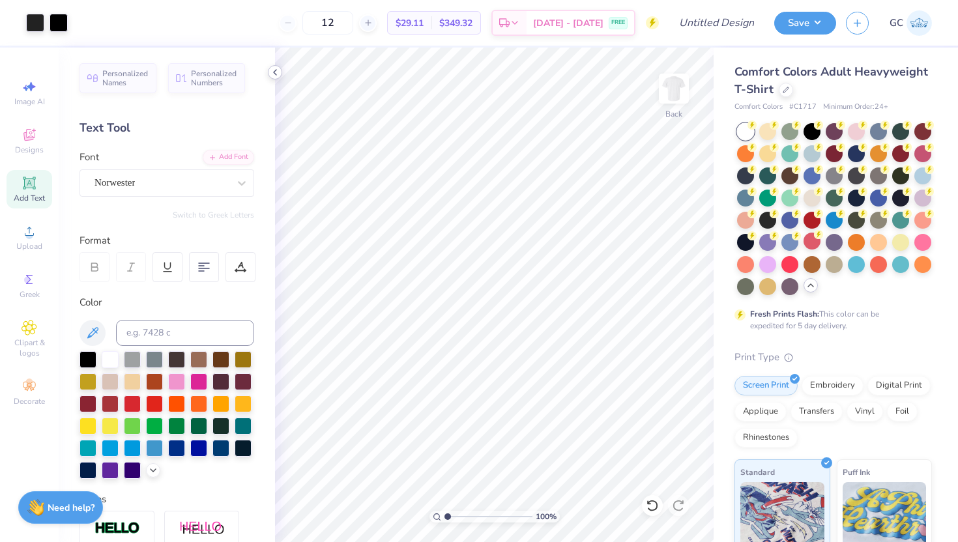
click at [274, 69] on icon at bounding box center [275, 72] width 10 height 10
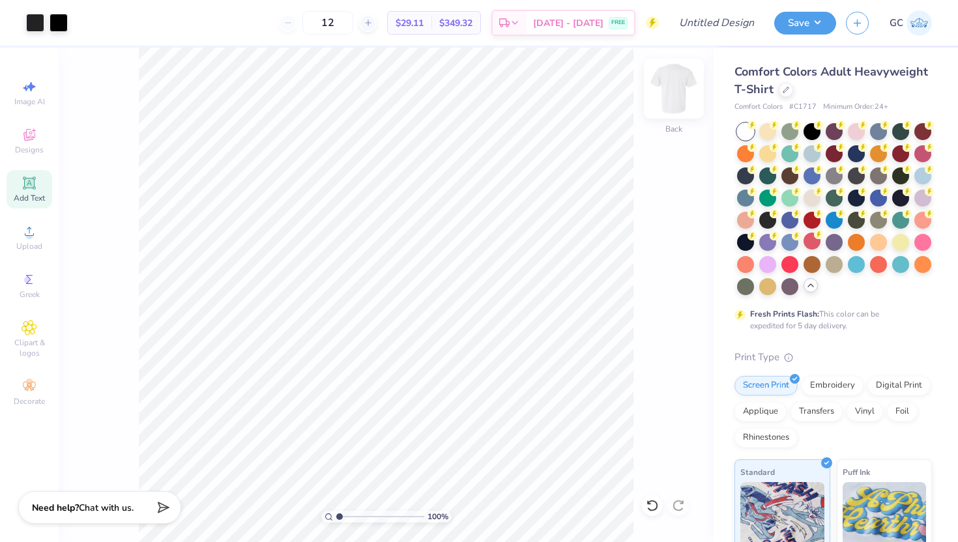
click at [679, 94] on img at bounding box center [674, 89] width 52 height 52
click at [31, 197] on span "Add Text" at bounding box center [29, 198] width 31 height 10
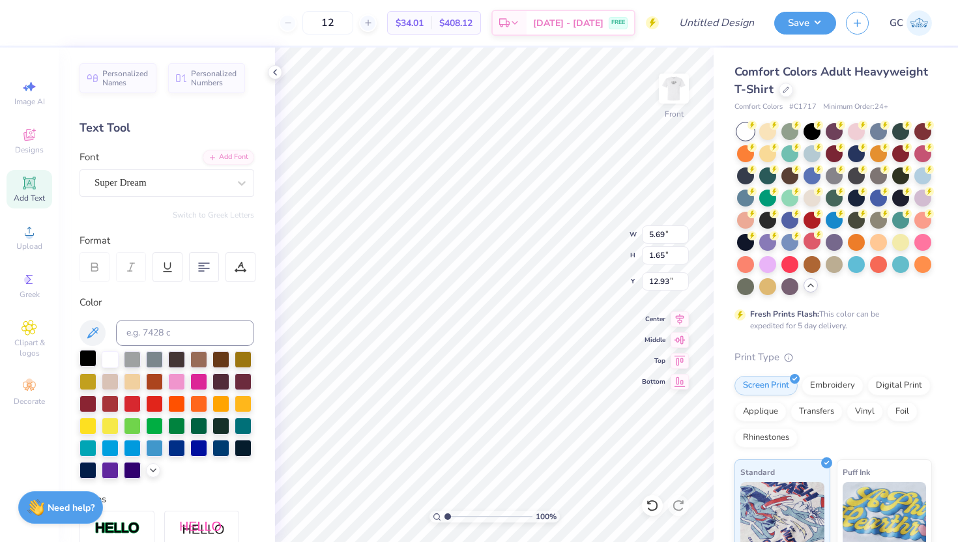
click at [83, 361] on div at bounding box center [88, 358] width 17 height 17
click at [236, 182] on icon at bounding box center [241, 183] width 13 height 13
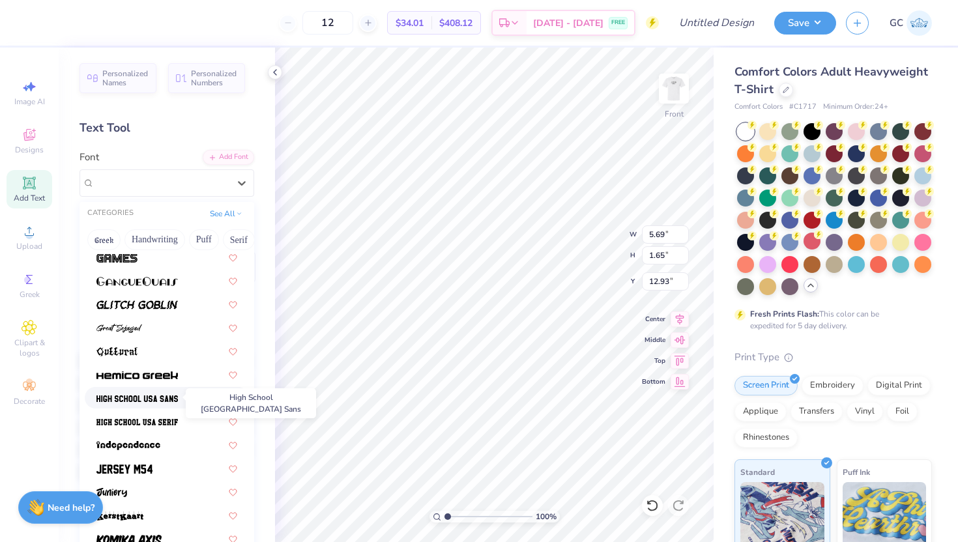
scroll to position [545, 0]
click at [169, 403] on span at bounding box center [136, 397] width 81 height 14
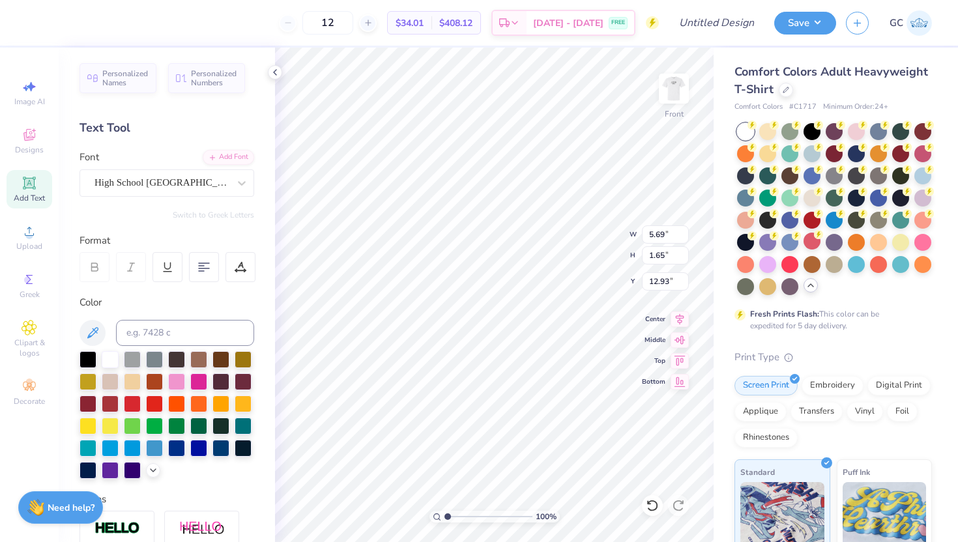
paste textarea "DST Charity Bash"
type textarea "DST Charity Bash"
type input "11.95"
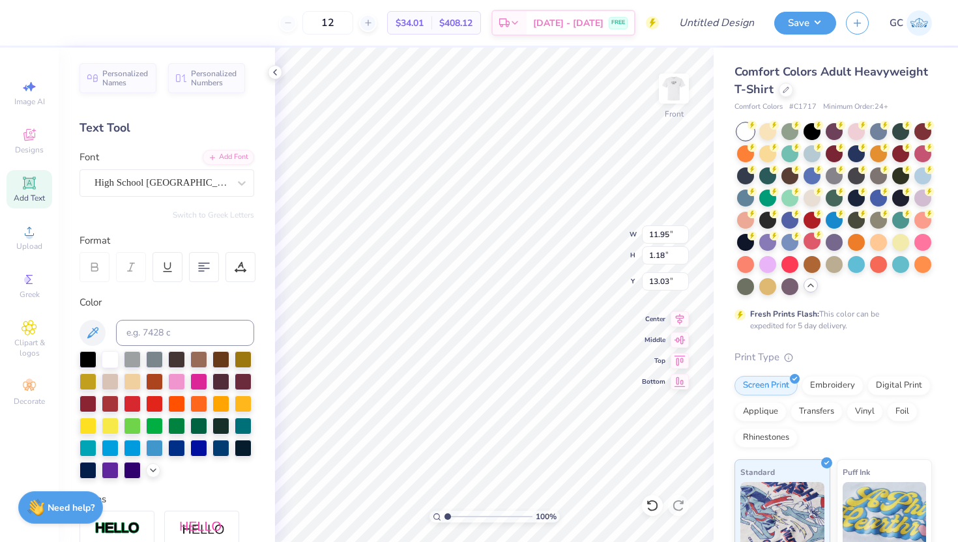
type input "1.18"
click at [676, 343] on icon at bounding box center [680, 338] width 18 height 16
click at [680, 322] on icon at bounding box center [680, 318] width 18 height 16
click at [683, 362] on icon at bounding box center [680, 359] width 18 height 16
type input "4.52"
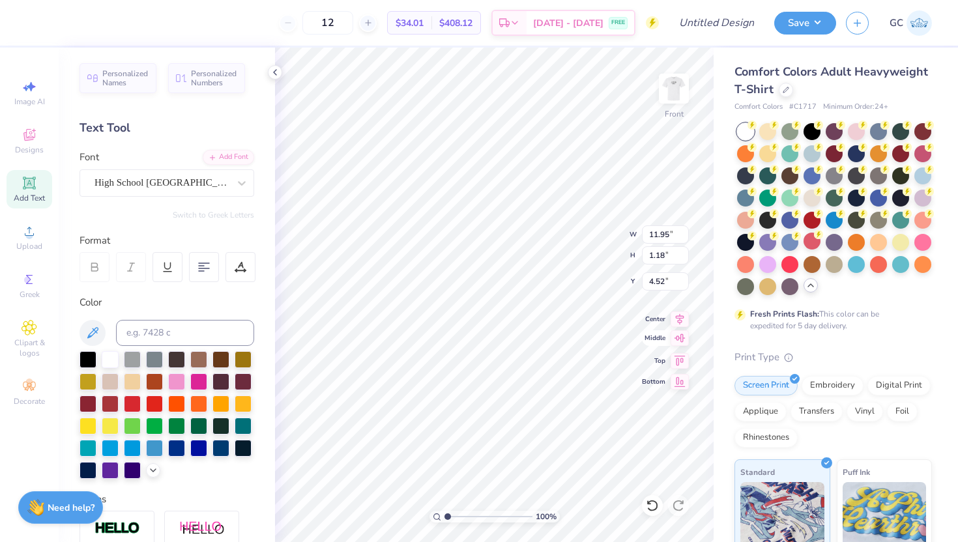
type input "10.59"
type input "1.05"
type input "4.48"
type textarea "DST Charity Bash"
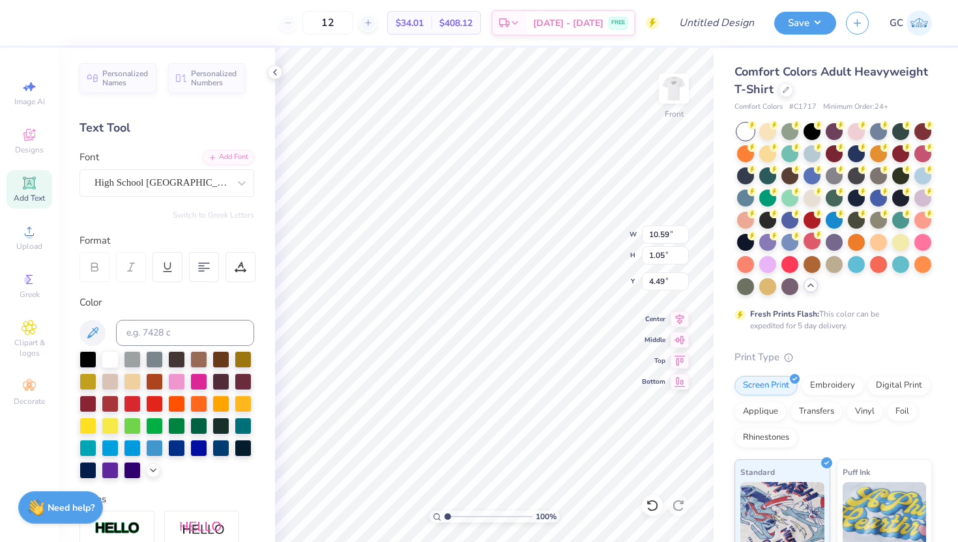
paste textarea "[DATE]"
type textarea "DST Charity Bash [DATE]"
type input "2.64"
type input "3.69"
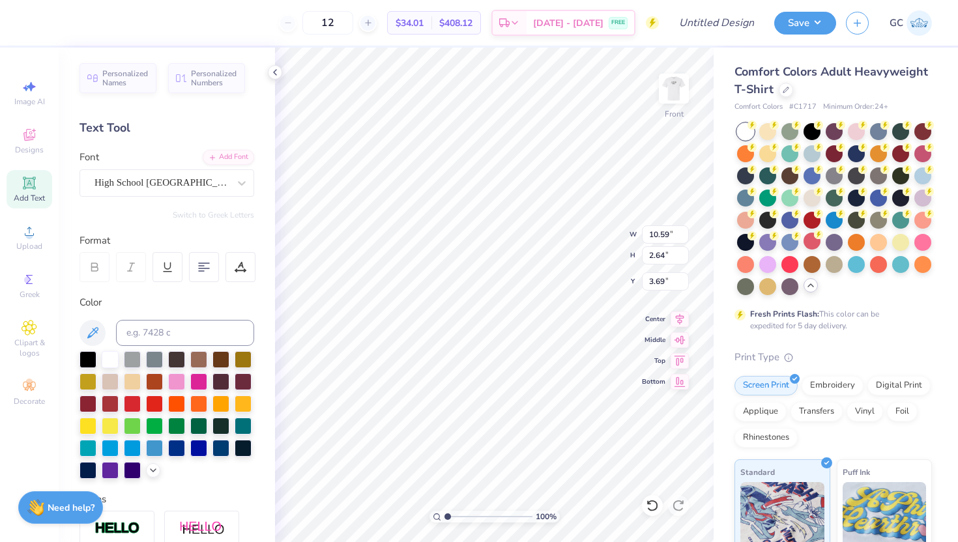
scroll to position [1, 0]
paste textarea "[US_STATE]"
click at [199, 271] on 379 at bounding box center [201, 271] width 5 height 0
type textarea "DST Charity Bash [DATE] [US_STATE]"
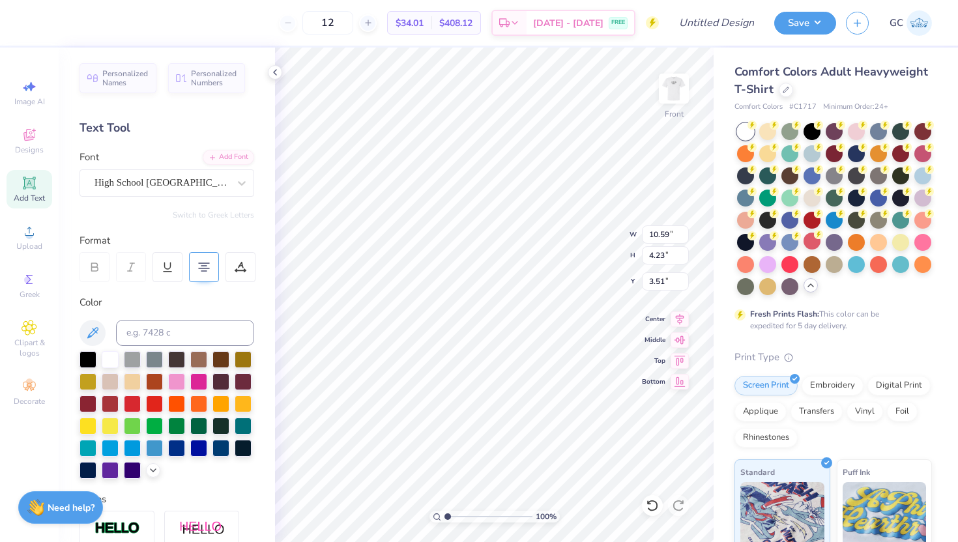
type input "3.51"
type input "3.31"
click at [199, 444] on div at bounding box center [198, 447] width 17 height 17
click at [271, 414] on div "Personalized Names Personalized Numbers Text Tool Add Font Font High School [GE…" at bounding box center [167, 295] width 216 height 495
click at [671, 85] on img at bounding box center [674, 89] width 52 height 52
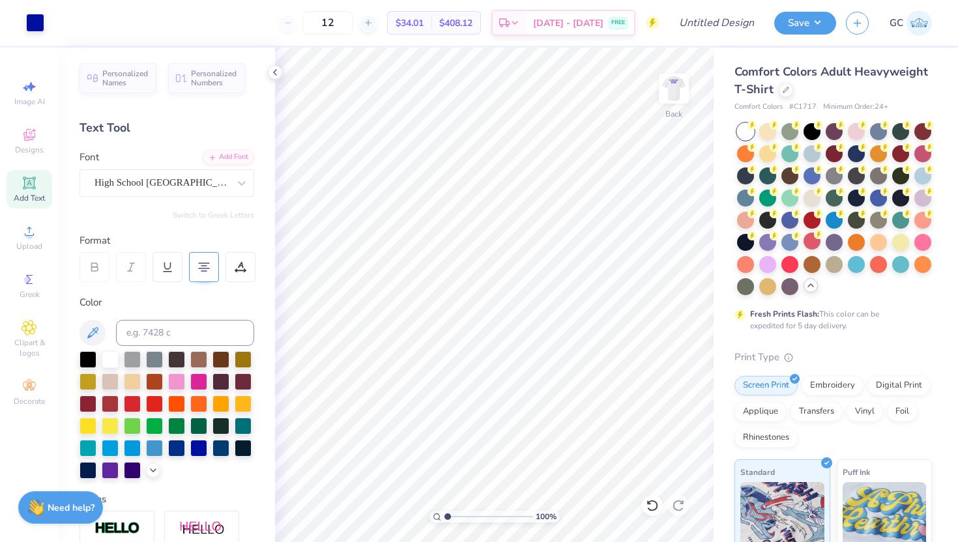
click at [671, 85] on img at bounding box center [674, 89] width 26 height 26
click at [676, 89] on img at bounding box center [674, 89] width 52 height 52
click at [676, 89] on img at bounding box center [674, 89] width 26 height 26
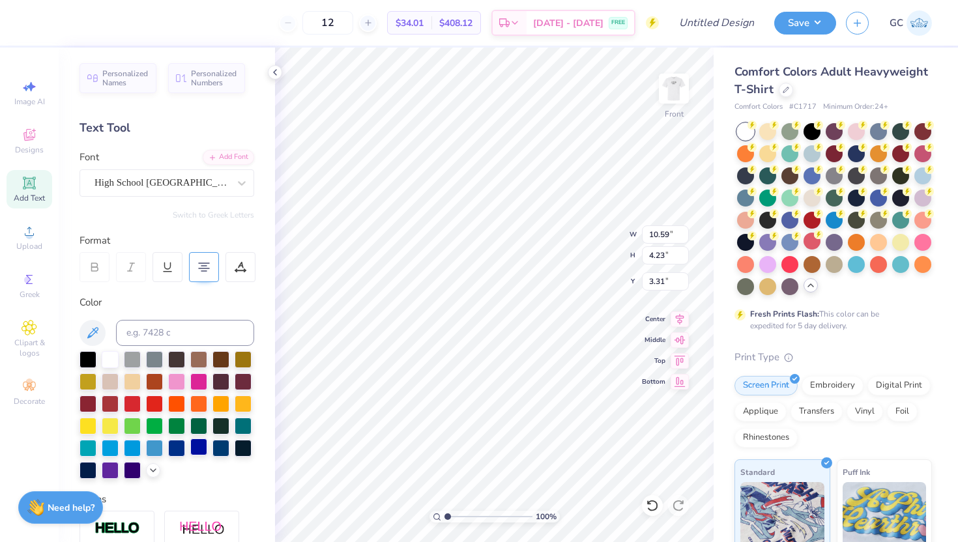
click at [199, 446] on div at bounding box center [198, 447] width 17 height 17
click at [158, 448] on div at bounding box center [154, 447] width 17 height 17
click at [169, 446] on div at bounding box center [176, 447] width 17 height 17
click at [175, 447] on div at bounding box center [176, 447] width 17 height 17
click at [180, 447] on div at bounding box center [176, 447] width 17 height 17
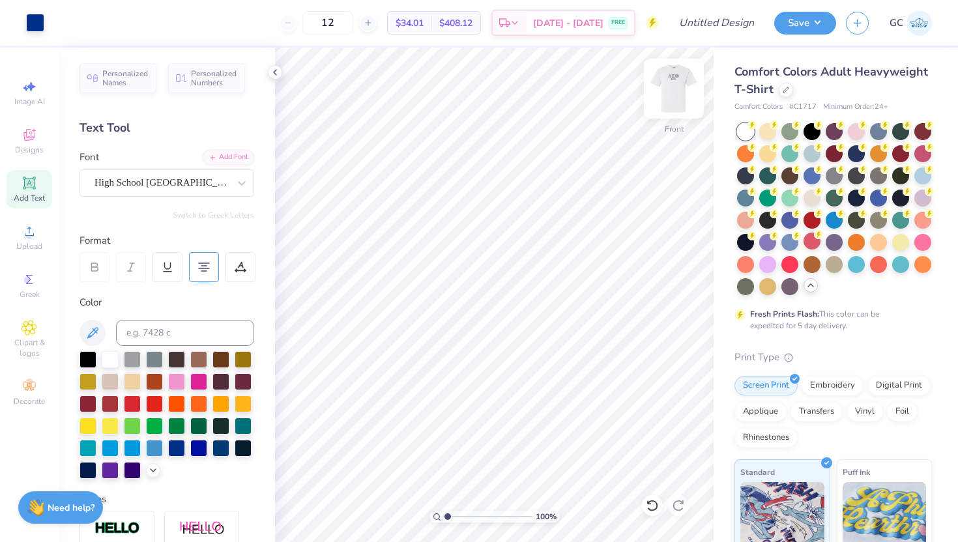
click at [680, 78] on img at bounding box center [674, 89] width 52 height 52
click at [686, 110] on div "Back" at bounding box center [674, 97] width 30 height 46
